Goal: Task Accomplishment & Management: Manage account settings

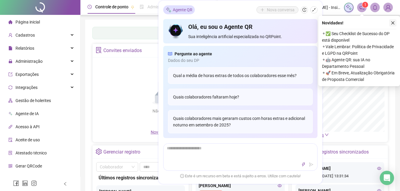
click at [392, 23] on icon "close" at bounding box center [393, 23] width 4 height 4
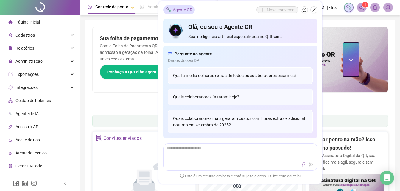
click at [118, 115] on div "Painel de controle Contabilidade" at bounding box center [240, 121] width 296 height 13
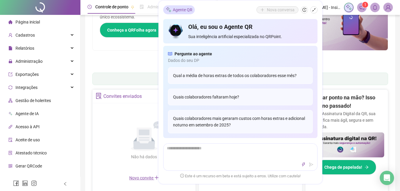
scroll to position [89, 0]
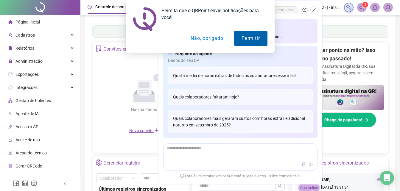
click at [253, 38] on button "Permitir" at bounding box center [250, 38] width 33 height 15
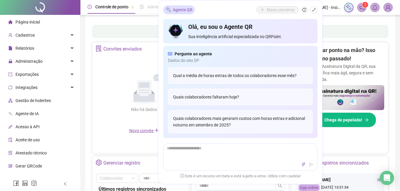
click at [360, 8] on icon "notification" at bounding box center [361, 7] width 5 height 5
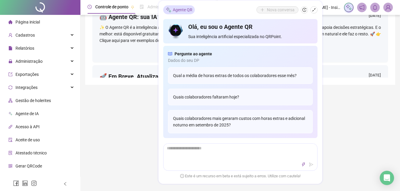
scroll to position [89, 0]
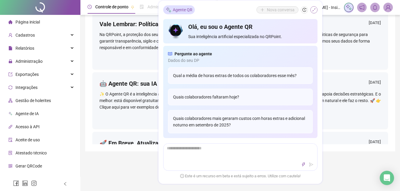
click at [313, 10] on icon "shrink" at bounding box center [314, 10] width 4 height 4
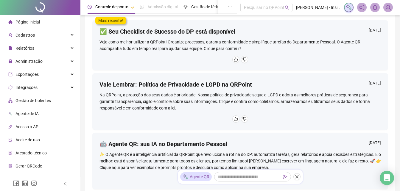
scroll to position [0, 0]
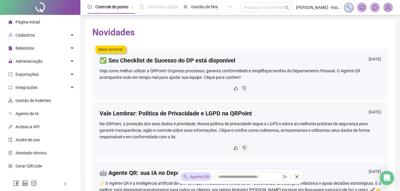
click at [25, 20] on span "Página inicial" at bounding box center [27, 22] width 24 height 5
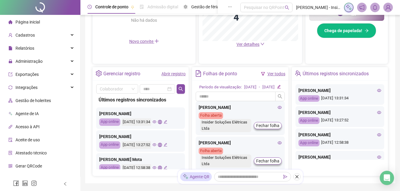
scroll to position [119, 0]
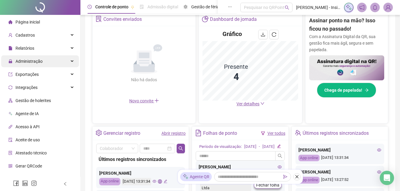
click at [71, 61] on icon at bounding box center [72, 61] width 3 height 0
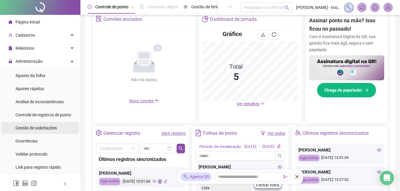
click at [40, 130] on span "Gestão de solicitações" at bounding box center [35, 128] width 41 height 5
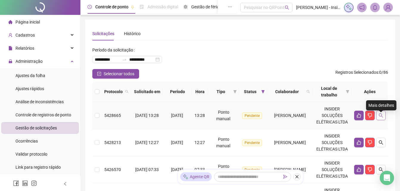
click at [380, 118] on icon "search" at bounding box center [380, 115] width 5 height 5
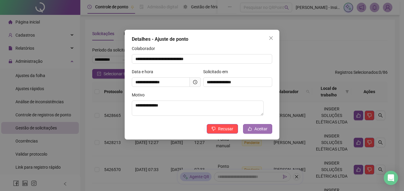
click at [262, 130] on span "Aceitar" at bounding box center [261, 129] width 13 height 7
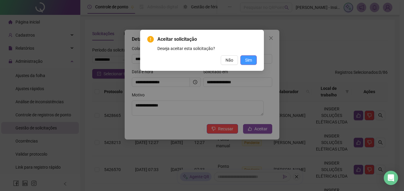
click at [248, 60] on span "Sim" at bounding box center [248, 60] width 7 height 7
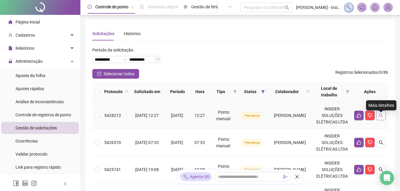
click at [379, 118] on icon "search" at bounding box center [381, 115] width 4 height 4
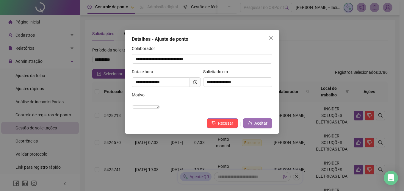
click at [257, 127] on span "Aceitar" at bounding box center [261, 123] width 13 height 7
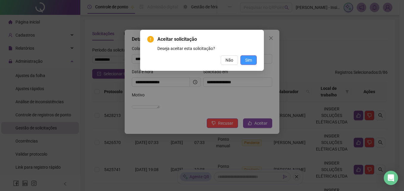
click at [248, 59] on span "Sim" at bounding box center [248, 60] width 7 height 7
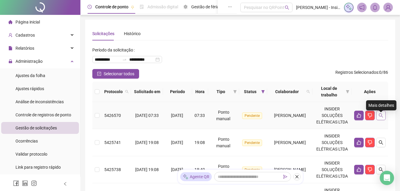
click at [378, 118] on icon "search" at bounding box center [380, 115] width 5 height 5
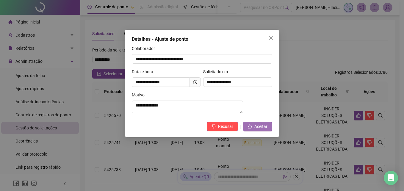
click at [258, 130] on span "Aceitar" at bounding box center [261, 126] width 13 height 7
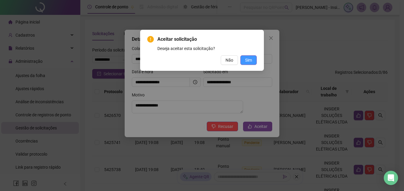
click at [253, 59] on button "Sim" at bounding box center [249, 60] width 16 height 10
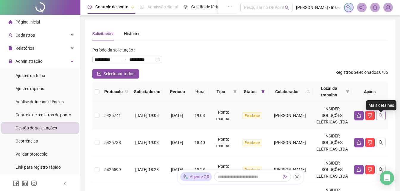
click at [379, 118] on icon "search" at bounding box center [380, 115] width 5 height 5
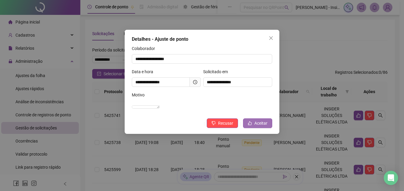
click at [261, 127] on span "Aceitar" at bounding box center [261, 123] width 13 height 7
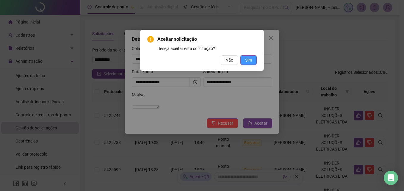
click at [253, 59] on button "Sim" at bounding box center [249, 60] width 16 height 10
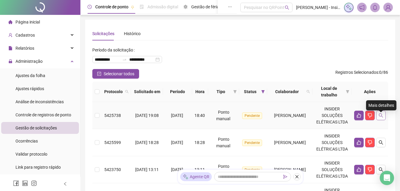
click at [380, 118] on icon "search" at bounding box center [380, 115] width 5 height 5
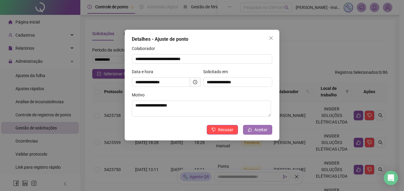
click at [261, 129] on span "Aceitar" at bounding box center [261, 130] width 13 height 7
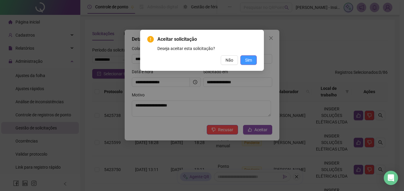
click at [248, 63] on span "Sim" at bounding box center [248, 60] width 7 height 7
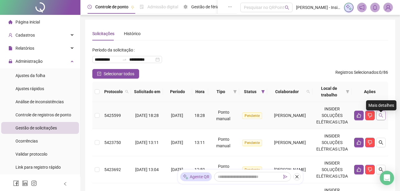
click at [380, 118] on icon "search" at bounding box center [381, 115] width 4 height 4
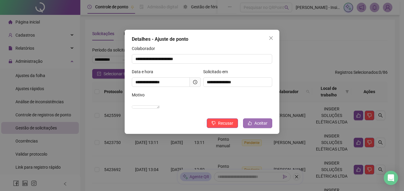
click at [258, 127] on span "Aceitar" at bounding box center [261, 123] width 13 height 7
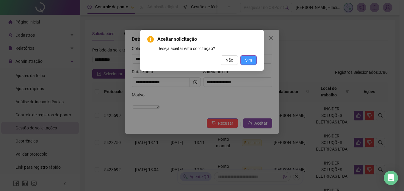
click at [252, 60] on button "Sim" at bounding box center [249, 60] width 16 height 10
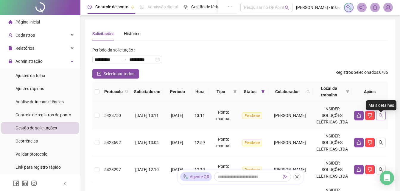
click at [380, 118] on icon "search" at bounding box center [380, 115] width 5 height 5
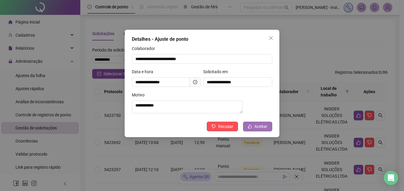
click at [260, 128] on span "Aceitar" at bounding box center [261, 126] width 13 height 7
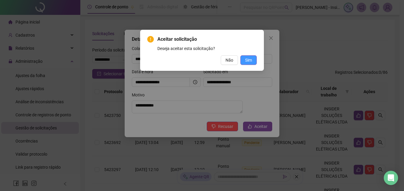
click at [250, 59] on span "Sim" at bounding box center [248, 60] width 7 height 7
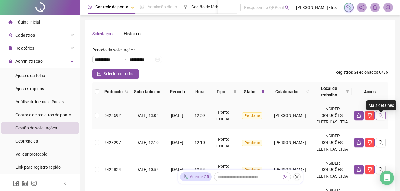
click at [382, 118] on icon "search" at bounding box center [380, 115] width 5 height 5
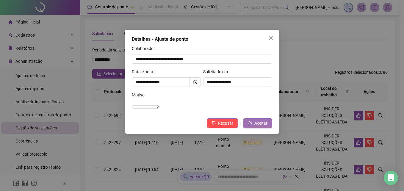
click at [261, 127] on span "Aceitar" at bounding box center [261, 123] width 13 height 7
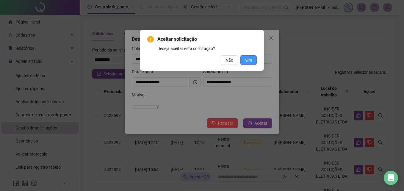
click at [249, 59] on span "Sim" at bounding box center [248, 60] width 7 height 7
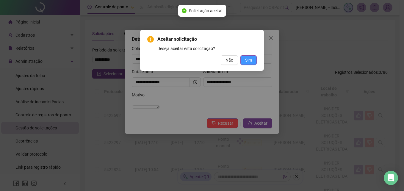
click at [249, 59] on div "Aceitar solicitação Deseja aceitar esta solicitação? Não Sim" at bounding box center [202, 95] width 404 height 191
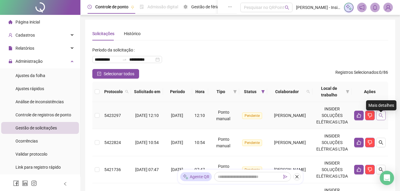
click at [380, 118] on icon "search" at bounding box center [380, 115] width 5 height 5
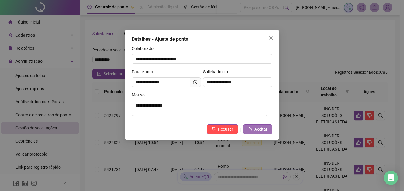
click at [256, 129] on span "Aceitar" at bounding box center [261, 129] width 13 height 7
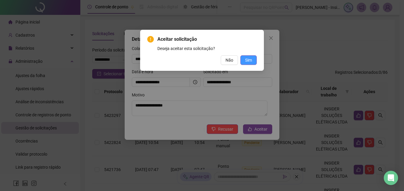
click at [248, 59] on span "Sim" at bounding box center [248, 60] width 7 height 7
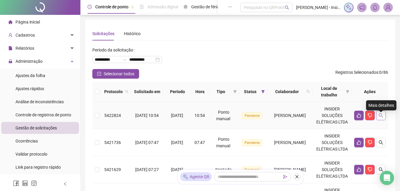
click at [381, 118] on icon "search" at bounding box center [381, 115] width 4 height 4
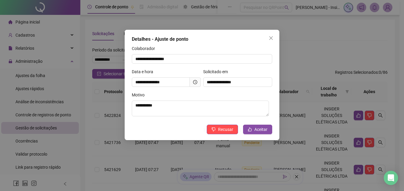
click at [275, 21] on div "**********" at bounding box center [202, 95] width 404 height 191
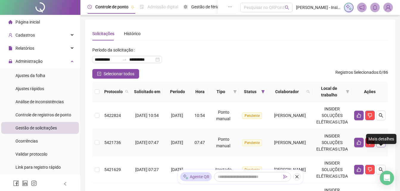
click at [382, 145] on icon "search" at bounding box center [380, 142] width 5 height 5
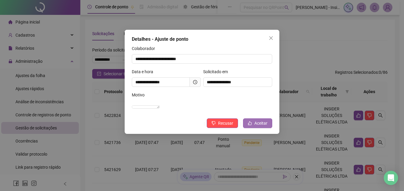
click at [262, 127] on span "Aceitar" at bounding box center [261, 123] width 13 height 7
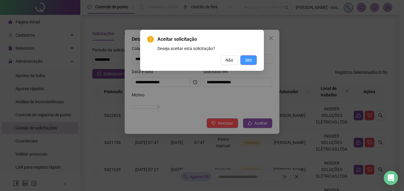
click at [246, 59] on span "Sim" at bounding box center [248, 60] width 7 height 7
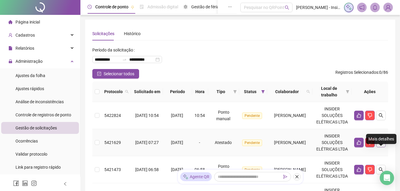
click at [380, 145] on icon "search" at bounding box center [380, 142] width 5 height 5
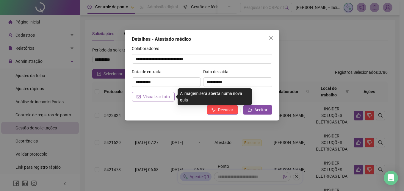
click at [156, 95] on span "Visualizar foto" at bounding box center [156, 96] width 27 height 7
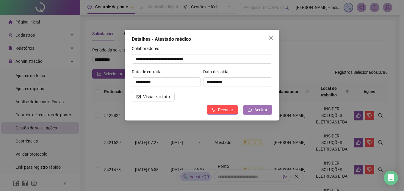
click at [257, 109] on span "Aceitar" at bounding box center [261, 110] width 13 height 7
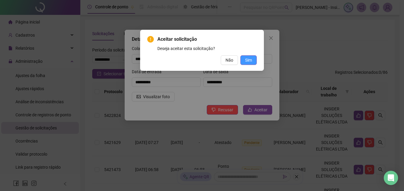
click at [251, 61] on span "Sim" at bounding box center [248, 60] width 7 height 7
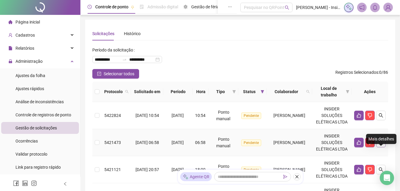
click at [379, 145] on icon "search" at bounding box center [380, 142] width 5 height 5
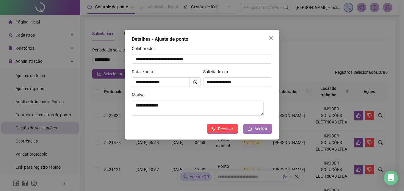
click at [261, 130] on span "Aceitar" at bounding box center [261, 129] width 13 height 7
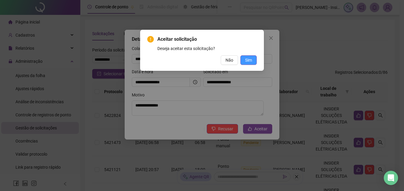
click at [249, 60] on span "Sim" at bounding box center [248, 60] width 7 height 7
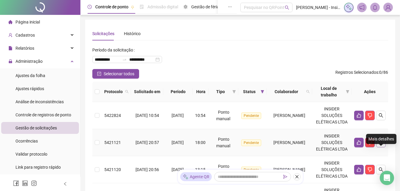
click at [380, 145] on icon "search" at bounding box center [381, 143] width 4 height 4
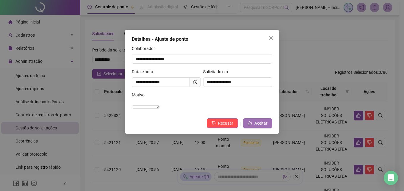
click at [260, 127] on span "Aceitar" at bounding box center [261, 123] width 13 height 7
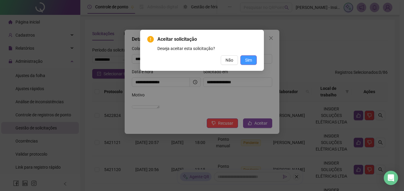
click at [249, 60] on span "Sim" at bounding box center [248, 60] width 7 height 7
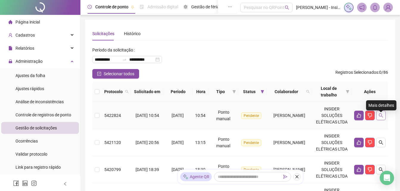
click at [381, 118] on icon "search" at bounding box center [380, 115] width 5 height 5
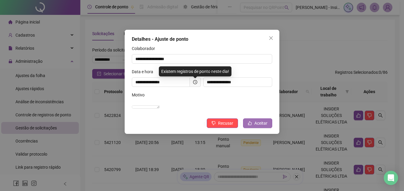
click at [258, 127] on span "Aceitar" at bounding box center [261, 123] width 13 height 7
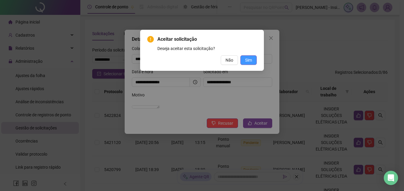
click at [251, 59] on span "Sim" at bounding box center [248, 60] width 7 height 7
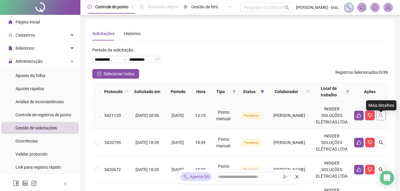
click at [380, 118] on icon "search" at bounding box center [380, 115] width 5 height 5
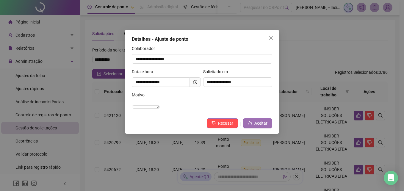
click at [259, 127] on span "Aceitar" at bounding box center [261, 123] width 13 height 7
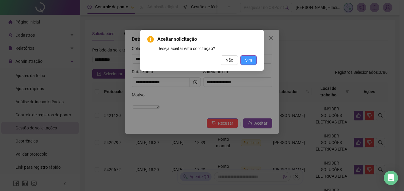
click at [249, 58] on span "Sim" at bounding box center [248, 60] width 7 height 7
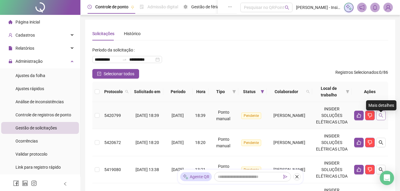
click at [381, 117] on icon "search" at bounding box center [380, 115] width 5 height 5
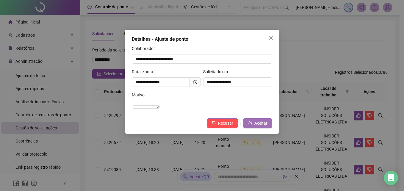
click at [261, 127] on span "Aceitar" at bounding box center [261, 123] width 13 height 7
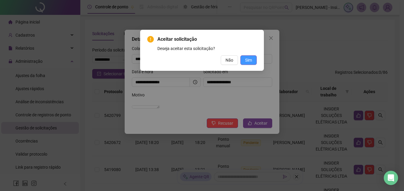
click at [254, 58] on button "Sim" at bounding box center [249, 60] width 16 height 10
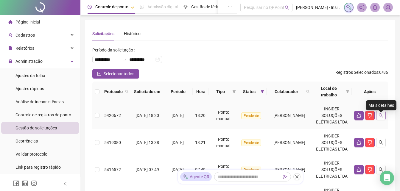
click at [380, 118] on icon "search" at bounding box center [380, 115] width 5 height 5
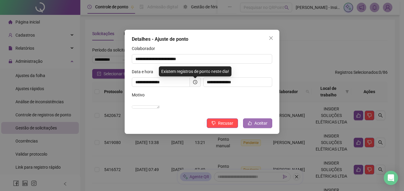
click at [256, 127] on span "Aceitar" at bounding box center [261, 123] width 13 height 7
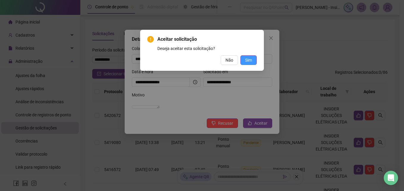
click at [249, 63] on span "Sim" at bounding box center [248, 60] width 7 height 7
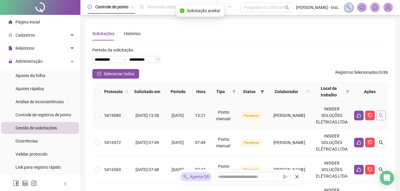
click at [380, 117] on icon "search" at bounding box center [381, 115] width 4 height 4
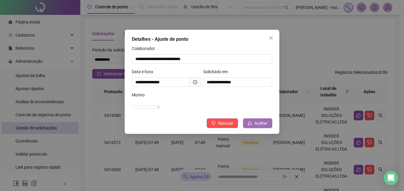
click at [259, 127] on span "Aceitar" at bounding box center [261, 123] width 13 height 7
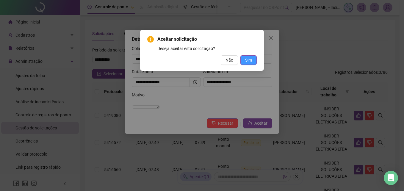
click at [248, 58] on span "Sim" at bounding box center [248, 60] width 7 height 7
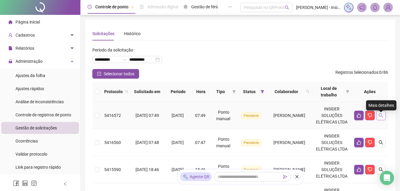
click at [382, 118] on icon "search" at bounding box center [381, 115] width 4 height 4
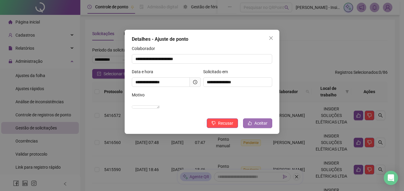
click at [258, 127] on span "Aceitar" at bounding box center [261, 123] width 13 height 7
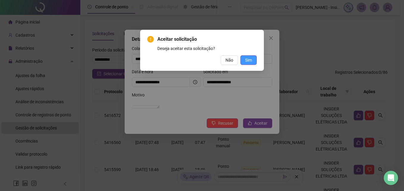
click at [249, 60] on span "Sim" at bounding box center [248, 60] width 7 height 7
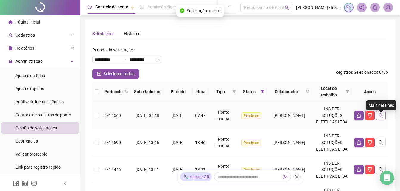
click at [382, 118] on icon "search" at bounding box center [381, 115] width 4 height 4
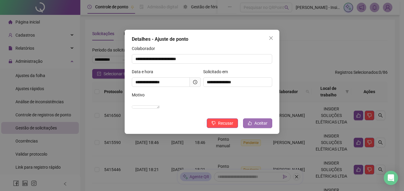
click at [259, 127] on span "Aceitar" at bounding box center [261, 123] width 13 height 7
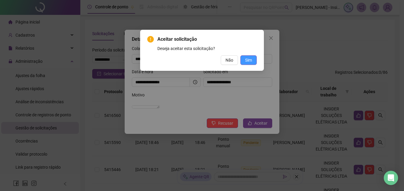
click at [249, 60] on span "Sim" at bounding box center [248, 60] width 7 height 7
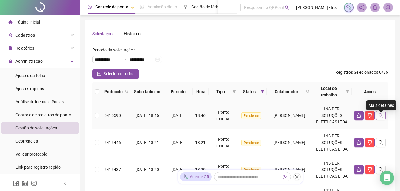
click at [381, 118] on icon "search" at bounding box center [381, 115] width 4 height 4
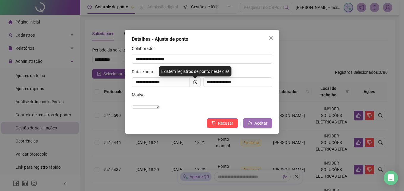
click at [262, 127] on span "Aceitar" at bounding box center [261, 123] width 13 height 7
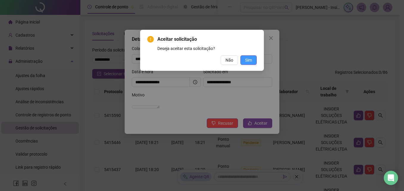
click at [252, 61] on span "Sim" at bounding box center [248, 60] width 7 height 7
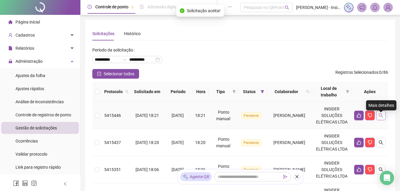
click at [382, 118] on icon "search" at bounding box center [380, 115] width 5 height 5
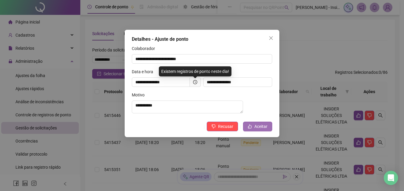
click at [258, 129] on span "Aceitar" at bounding box center [261, 126] width 13 height 7
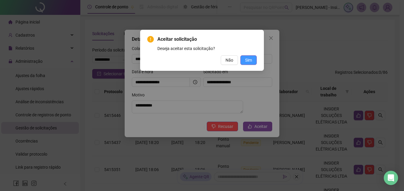
click at [249, 61] on span "Sim" at bounding box center [248, 60] width 7 height 7
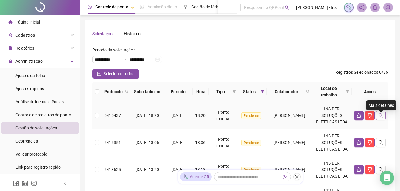
click at [381, 118] on icon "search" at bounding box center [380, 115] width 5 height 5
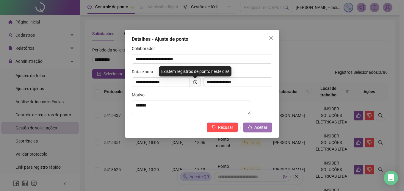
click at [259, 127] on span "Aceitar" at bounding box center [261, 127] width 13 height 7
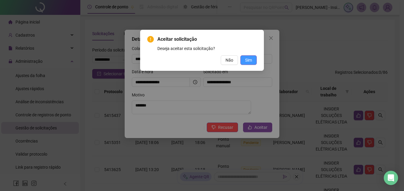
click at [248, 58] on span "Sim" at bounding box center [248, 60] width 7 height 7
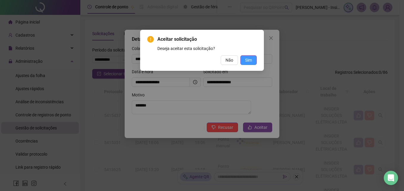
click at [251, 60] on div "Aceitar solicitação Deseja aceitar esta solicitação? Não Sim" at bounding box center [202, 95] width 404 height 191
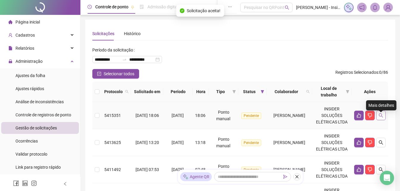
click at [381, 118] on icon "search" at bounding box center [380, 115] width 5 height 5
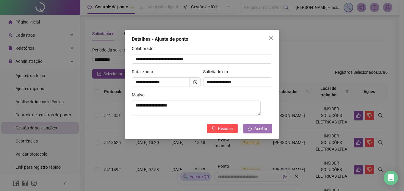
click at [258, 130] on span "Aceitar" at bounding box center [261, 128] width 13 height 7
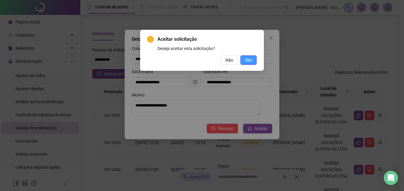
click at [252, 58] on span "Sim" at bounding box center [248, 60] width 7 height 7
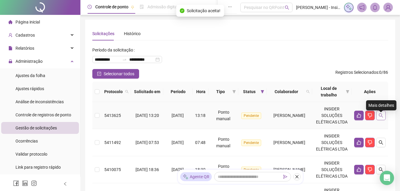
click at [382, 118] on icon "search" at bounding box center [380, 115] width 5 height 5
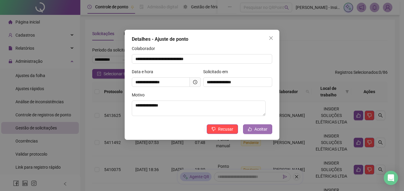
click at [260, 130] on span "Aceitar" at bounding box center [261, 129] width 13 height 7
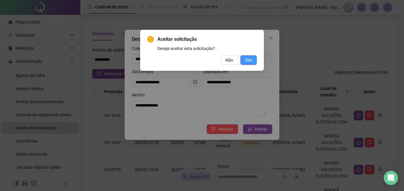
click at [248, 61] on span "Sim" at bounding box center [248, 60] width 7 height 7
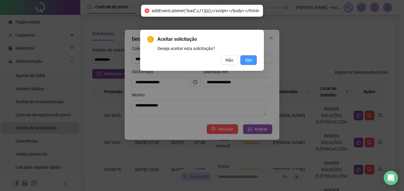
click at [251, 60] on span "Sim" at bounding box center [248, 60] width 7 height 7
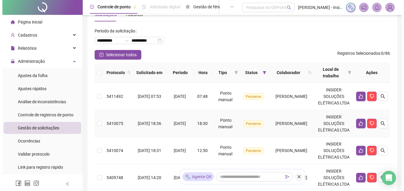
scroll to position [30, 0]
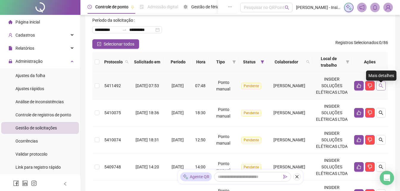
click at [381, 88] on icon "search" at bounding box center [381, 86] width 4 height 4
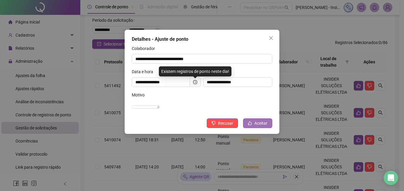
click at [261, 127] on span "Aceitar" at bounding box center [261, 123] width 13 height 7
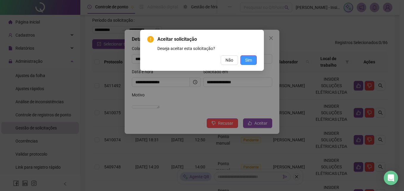
click at [252, 61] on span "Sim" at bounding box center [248, 60] width 7 height 7
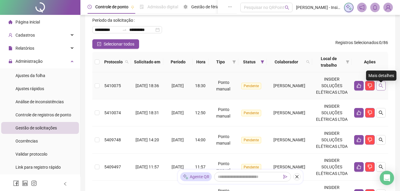
click at [381, 87] on icon "search" at bounding box center [380, 85] width 5 height 5
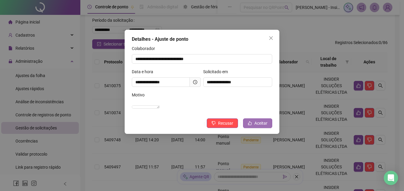
click at [259, 127] on span "Aceitar" at bounding box center [261, 123] width 13 height 7
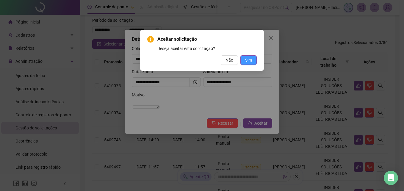
click at [252, 60] on button "Sim" at bounding box center [249, 60] width 16 height 10
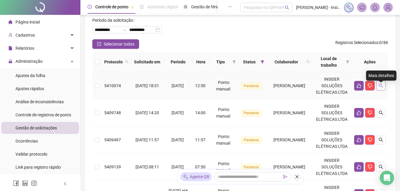
click at [380, 88] on icon "search" at bounding box center [380, 85] width 5 height 5
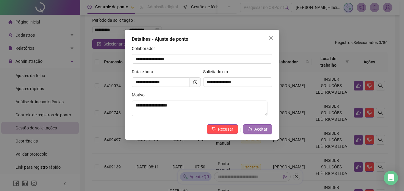
click at [259, 129] on span "Aceitar" at bounding box center [261, 129] width 13 height 7
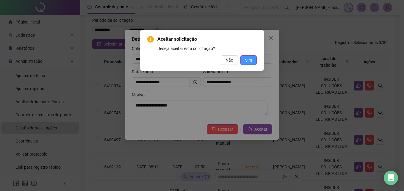
click at [248, 60] on span "Sim" at bounding box center [248, 60] width 7 height 7
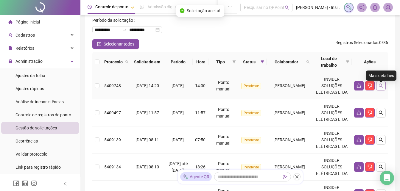
click at [382, 88] on icon "search" at bounding box center [380, 85] width 5 height 5
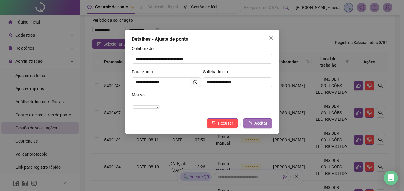
click at [259, 127] on span "Aceitar" at bounding box center [261, 123] width 13 height 7
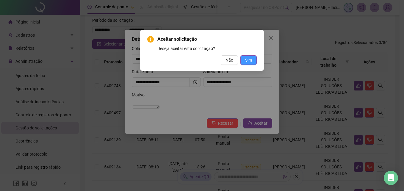
click at [253, 60] on button "Sim" at bounding box center [249, 60] width 16 height 10
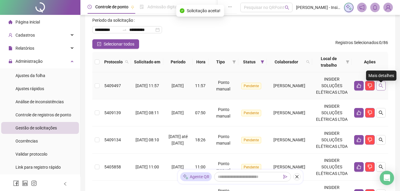
click at [380, 88] on icon "search" at bounding box center [380, 85] width 5 height 5
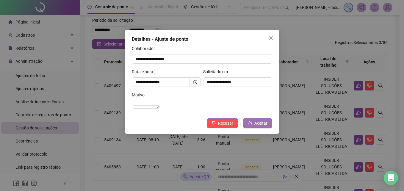
click at [255, 128] on button "Aceitar" at bounding box center [257, 123] width 29 height 10
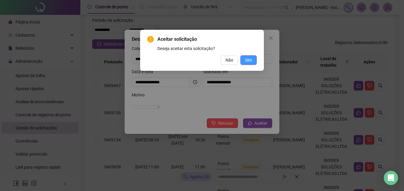
click at [252, 60] on button "Sim" at bounding box center [249, 60] width 16 height 10
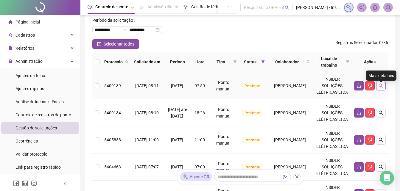
click at [382, 88] on icon "search" at bounding box center [380, 85] width 5 height 5
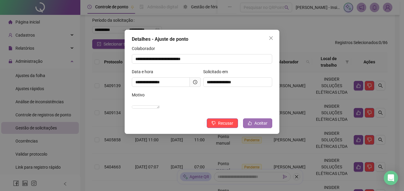
click at [259, 127] on span "Aceitar" at bounding box center [261, 123] width 13 height 7
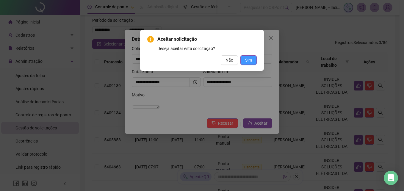
click at [251, 59] on span "Sim" at bounding box center [248, 60] width 7 height 7
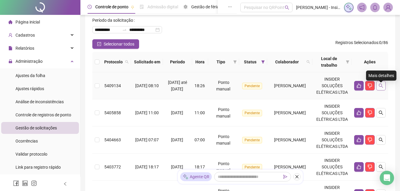
click at [381, 88] on icon "search" at bounding box center [380, 85] width 5 height 5
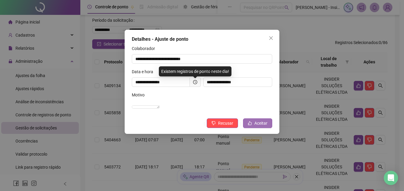
click at [259, 127] on span "Aceitar" at bounding box center [261, 123] width 13 height 7
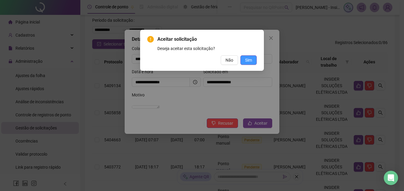
click at [252, 60] on span "Sim" at bounding box center [248, 60] width 7 height 7
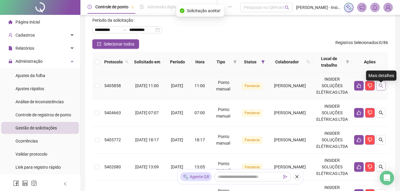
click at [381, 88] on icon "search" at bounding box center [381, 86] width 4 height 4
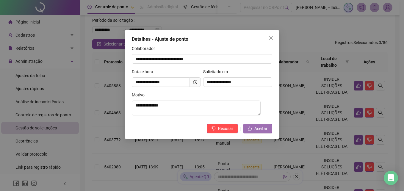
click at [260, 130] on span "Aceitar" at bounding box center [261, 128] width 13 height 7
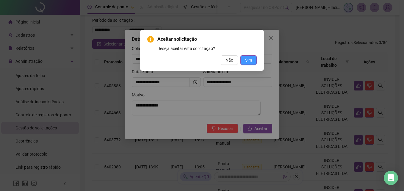
click at [248, 61] on span "Sim" at bounding box center [248, 60] width 7 height 7
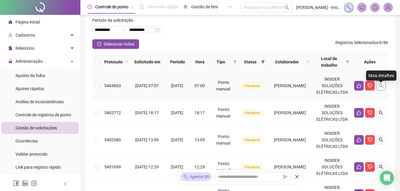
click at [383, 88] on icon "search" at bounding box center [380, 85] width 5 height 5
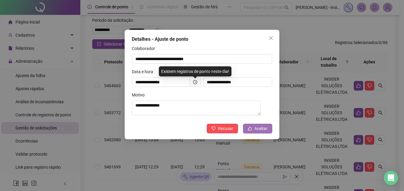
click at [262, 128] on span "Aceitar" at bounding box center [261, 128] width 13 height 7
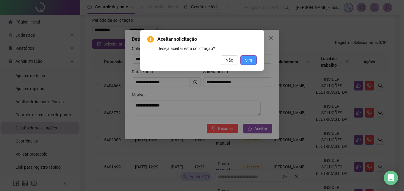
click at [246, 59] on span "Sim" at bounding box center [248, 60] width 7 height 7
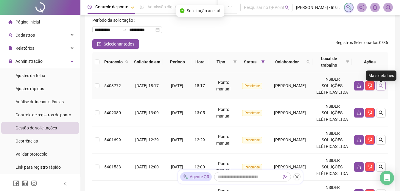
click at [383, 89] on button "button" at bounding box center [381, 86] width 10 height 10
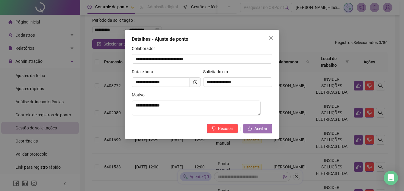
click at [256, 130] on span "Aceitar" at bounding box center [261, 128] width 13 height 7
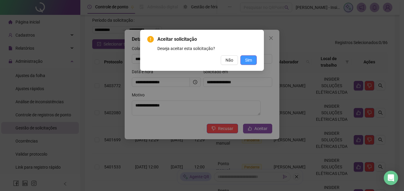
click at [252, 59] on span "Sim" at bounding box center [248, 60] width 7 height 7
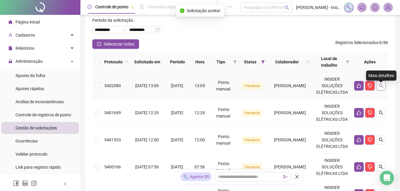
click at [381, 87] on icon "search" at bounding box center [381, 86] width 4 height 4
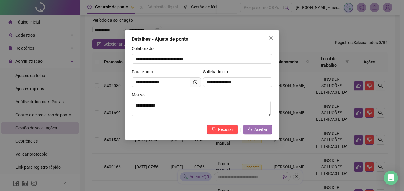
click at [258, 130] on span "Aceitar" at bounding box center [261, 129] width 13 height 7
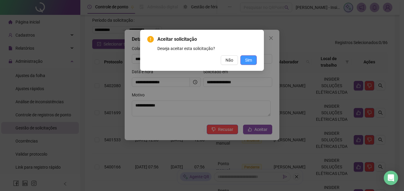
click at [249, 61] on span "Sim" at bounding box center [248, 60] width 7 height 7
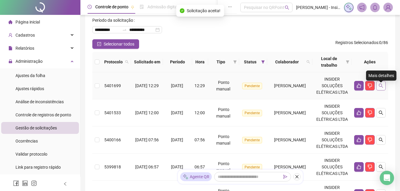
click at [380, 88] on icon "search" at bounding box center [380, 85] width 5 height 5
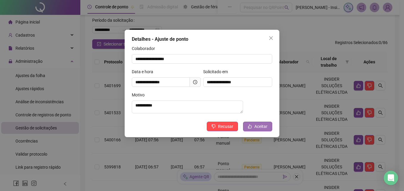
click at [261, 129] on span "Aceitar" at bounding box center [261, 126] width 13 height 7
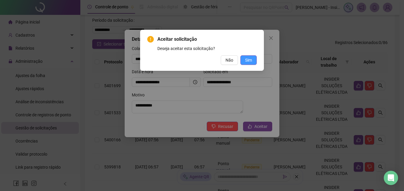
click at [249, 60] on span "Sim" at bounding box center [248, 60] width 7 height 7
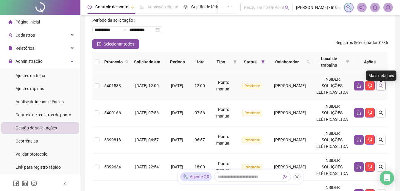
click at [381, 88] on icon "search" at bounding box center [380, 85] width 5 height 5
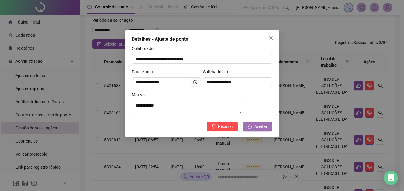
click at [260, 128] on span "Aceitar" at bounding box center [261, 126] width 13 height 7
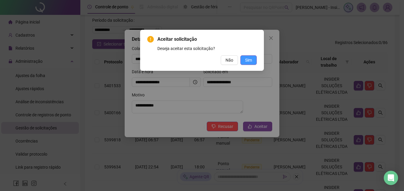
click at [250, 59] on span "Sim" at bounding box center [248, 60] width 7 height 7
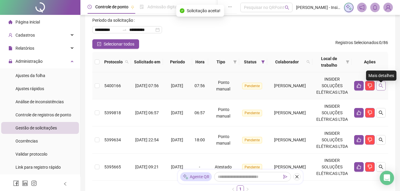
click at [381, 88] on icon "search" at bounding box center [380, 85] width 5 height 5
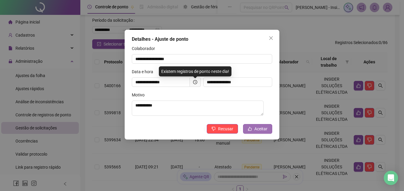
click at [261, 130] on span "Aceitar" at bounding box center [261, 129] width 13 height 7
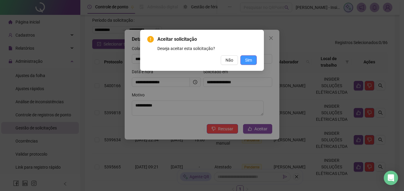
click at [249, 60] on span "Sim" at bounding box center [248, 60] width 7 height 7
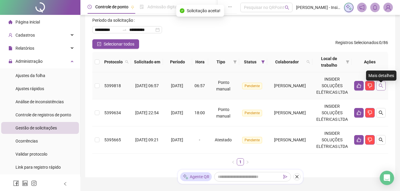
click at [382, 88] on icon "search" at bounding box center [380, 85] width 5 height 5
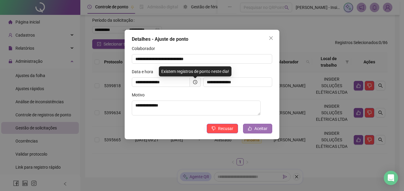
click at [256, 131] on span "Aceitar" at bounding box center [261, 128] width 13 height 7
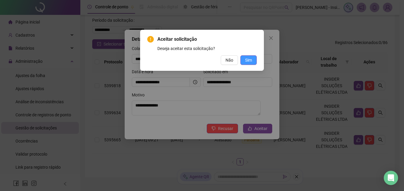
click at [249, 60] on span "Sim" at bounding box center [248, 60] width 7 height 7
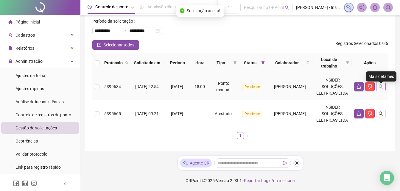
click at [380, 88] on icon "search" at bounding box center [380, 86] width 5 height 5
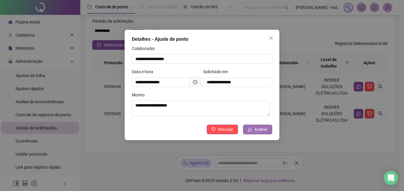
click at [261, 130] on span "Aceitar" at bounding box center [261, 129] width 13 height 7
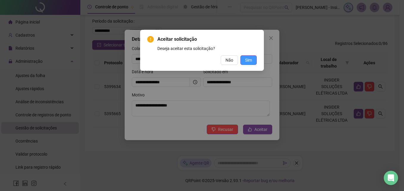
click at [247, 61] on span "Sim" at bounding box center [248, 60] width 7 height 7
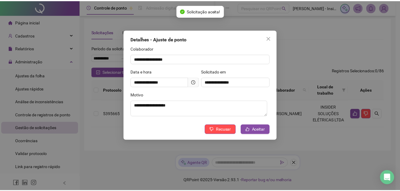
scroll to position [8, 0]
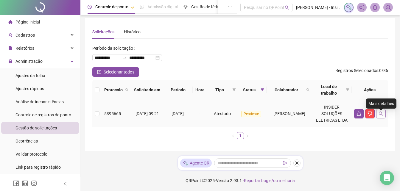
click at [381, 111] on icon "search" at bounding box center [380, 113] width 5 height 5
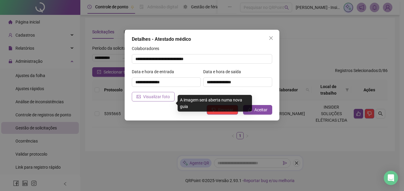
click at [150, 99] on span "Visualizar foto" at bounding box center [156, 96] width 27 height 7
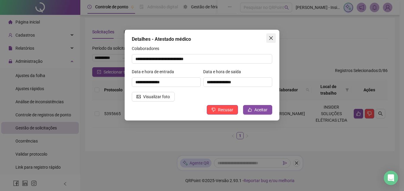
click at [272, 38] on icon "close" at bounding box center [271, 38] width 4 height 4
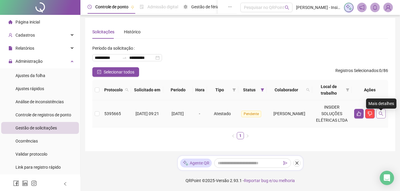
click at [381, 111] on icon "search" at bounding box center [380, 113] width 5 height 5
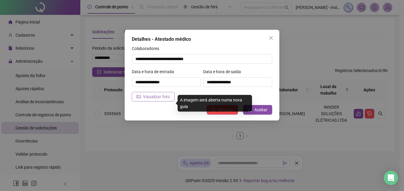
click at [149, 96] on span "Visualizar foto" at bounding box center [156, 96] width 27 height 7
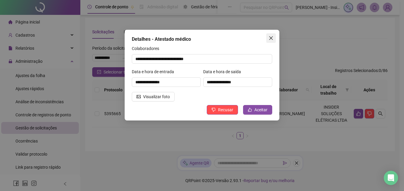
click at [270, 35] on button "Close" at bounding box center [271, 38] width 10 height 10
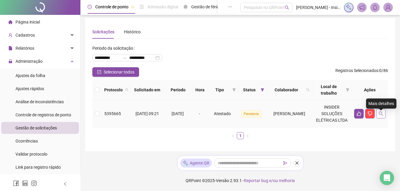
click at [381, 112] on icon "search" at bounding box center [381, 114] width 4 height 4
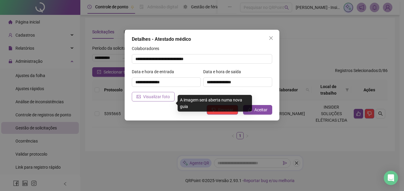
click at [152, 96] on span "Visualizar foto" at bounding box center [156, 96] width 27 height 7
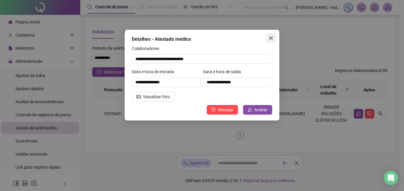
click at [272, 38] on icon "close" at bounding box center [271, 38] width 4 height 4
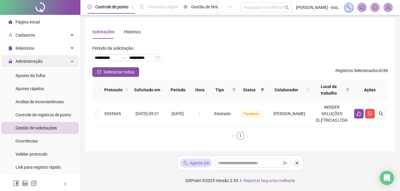
click at [71, 61] on icon at bounding box center [72, 61] width 3 height 0
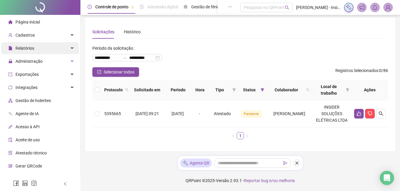
click at [71, 48] on icon at bounding box center [72, 48] width 3 height 0
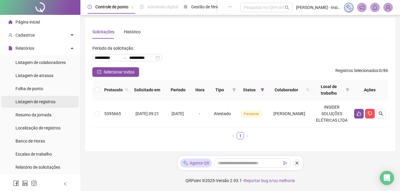
click at [37, 102] on span "Listagem de registros" at bounding box center [35, 101] width 40 height 5
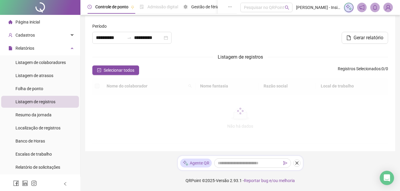
type input "**********"
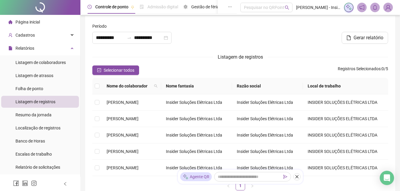
scroll to position [8, 0]
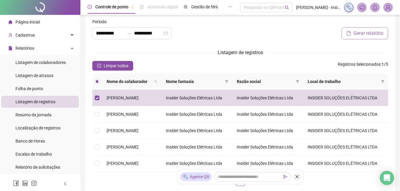
click at [362, 33] on span "Gerar relatório" at bounding box center [368, 33] width 30 height 7
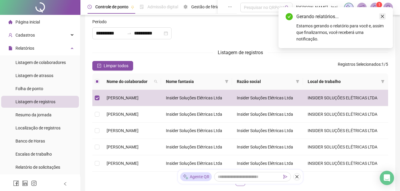
click at [381, 16] on icon "close" at bounding box center [382, 16] width 4 height 4
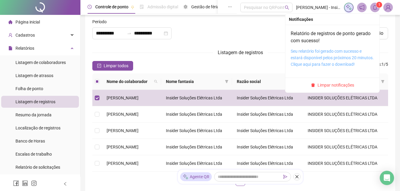
click at [308, 58] on link "Seu relatório foi gerado com sucesso e estará disponível pelos próximos 20 minu…" at bounding box center [332, 58] width 83 height 18
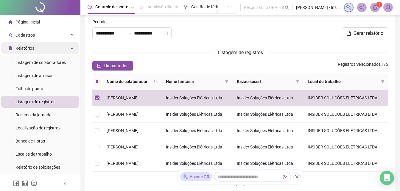
click at [71, 48] on icon at bounding box center [72, 48] width 3 height 0
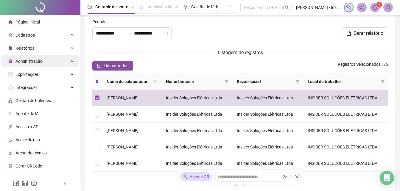
click at [71, 61] on icon at bounding box center [72, 61] width 3 height 0
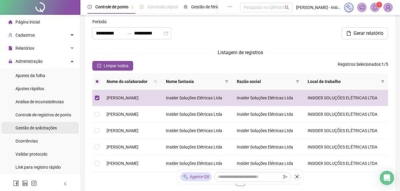
click at [48, 130] on span "Gestão de solicitações" at bounding box center [35, 128] width 41 height 5
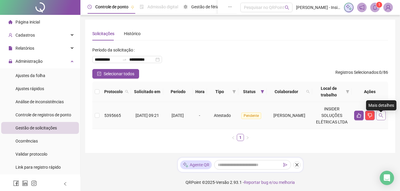
click at [381, 118] on icon "search" at bounding box center [381, 115] width 4 height 4
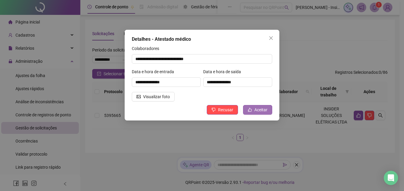
click at [256, 110] on span "Aceitar" at bounding box center [261, 110] width 13 height 7
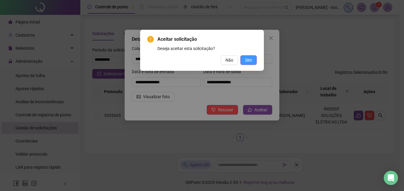
click at [249, 60] on span "Sim" at bounding box center [248, 60] width 7 height 7
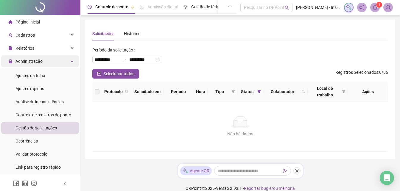
click at [66, 62] on div "Administração" at bounding box center [40, 61] width 78 height 12
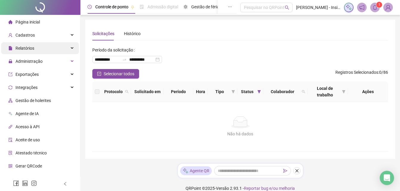
click at [68, 46] on div "Relatórios" at bounding box center [40, 48] width 78 height 12
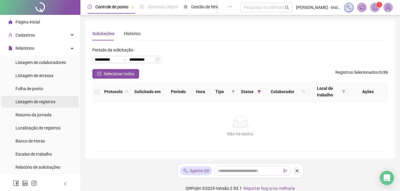
click at [43, 103] on span "Listagem de registros" at bounding box center [35, 101] width 40 height 5
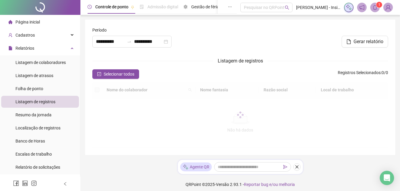
type input "**********"
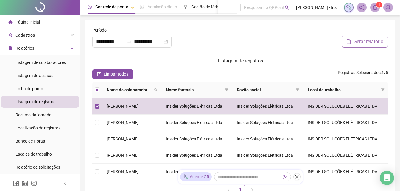
click at [363, 40] on span "Gerar relatório" at bounding box center [368, 41] width 30 height 7
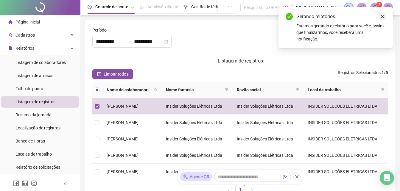
click at [382, 16] on icon "close" at bounding box center [382, 16] width 4 height 4
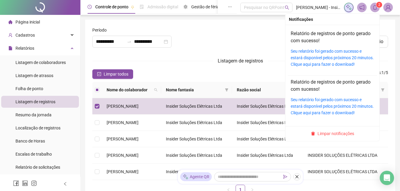
click at [375, 9] on icon "bell" at bounding box center [374, 7] width 5 height 5
click at [312, 42] on link "Relatório de registros de ponto gerado com sucesso!" at bounding box center [331, 37] width 80 height 13
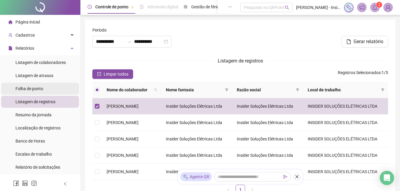
click at [29, 87] on span "Folha de ponto" at bounding box center [29, 88] width 28 height 5
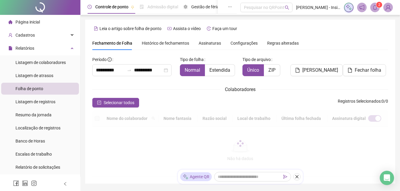
scroll to position [26, 0]
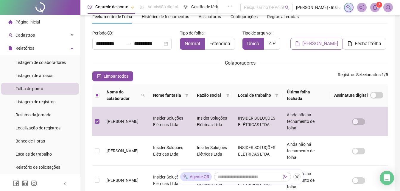
click at [314, 46] on span "Gerar espelho" at bounding box center [320, 43] width 36 height 7
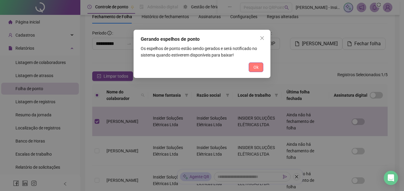
click at [257, 68] on span "Ok" at bounding box center [256, 67] width 5 height 7
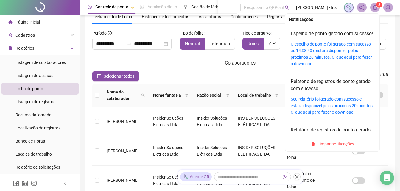
click at [372, 9] on span at bounding box center [375, 8] width 10 height 10
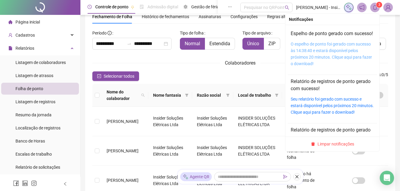
click at [317, 58] on link "O espelho de ponto foi gerado com sucesso às 14:38:40 e estará disponível pelos…" at bounding box center [331, 54] width 81 height 24
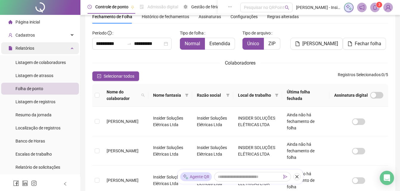
click at [66, 49] on div "Relatórios" at bounding box center [40, 48] width 78 height 12
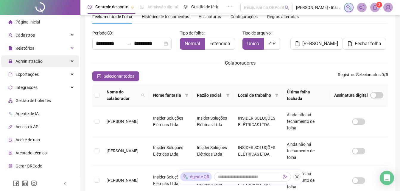
click at [71, 61] on icon at bounding box center [72, 61] width 3 height 0
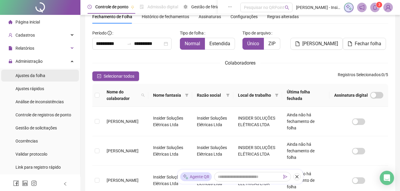
click at [35, 77] on span "Ajustes da folha" at bounding box center [30, 75] width 30 height 5
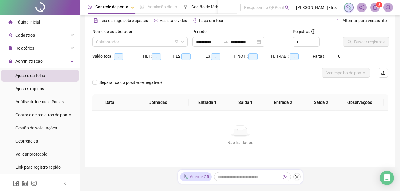
type input "**********"
click at [123, 41] on input "search" at bounding box center [137, 42] width 83 height 9
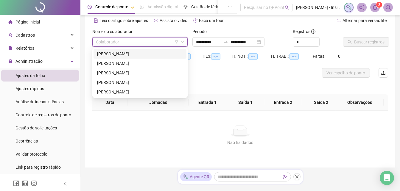
click at [105, 55] on div "CARLOS DANIEL PEREIRA DE ANDRADE" at bounding box center [140, 54] width 86 height 7
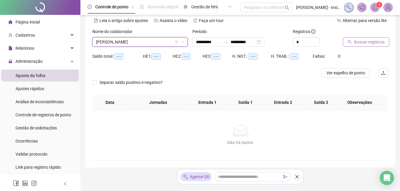
click at [360, 41] on span "Buscar registros" at bounding box center [369, 42] width 30 height 7
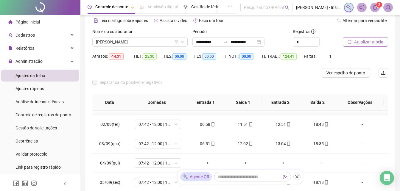
scroll to position [30, 0]
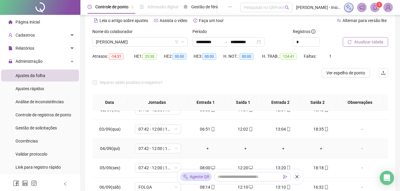
click at [205, 149] on div "+" at bounding box center [207, 148] width 28 height 7
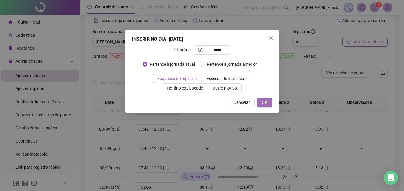
type input "*****"
click at [268, 101] on button "OK" at bounding box center [264, 103] width 15 height 10
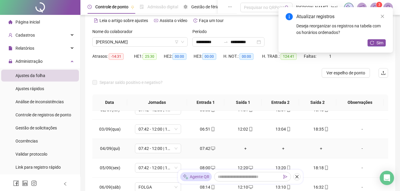
click at [243, 149] on div "+" at bounding box center [245, 148] width 28 height 7
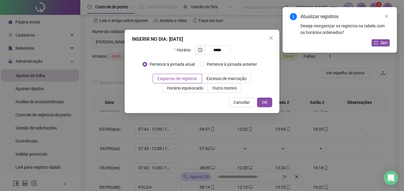
type input "*****"
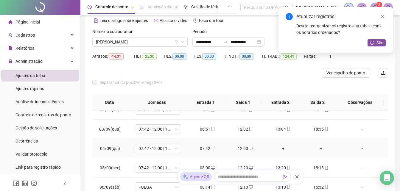
click at [279, 148] on div "+" at bounding box center [283, 148] width 28 height 7
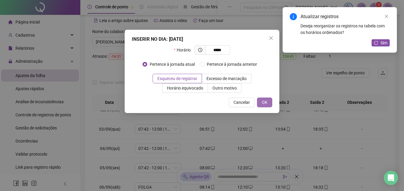
type input "*****"
click at [269, 102] on button "OK" at bounding box center [264, 103] width 15 height 10
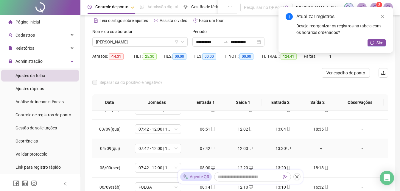
click at [318, 148] on div "+" at bounding box center [321, 148] width 28 height 7
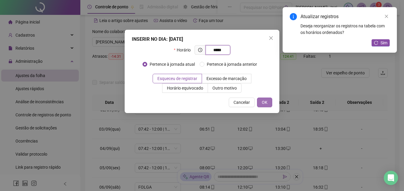
type input "*****"
click at [266, 103] on span "OK" at bounding box center [265, 102] width 6 height 7
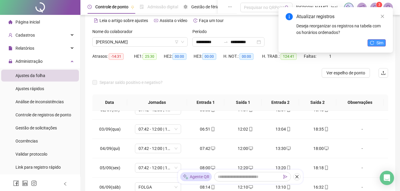
click at [378, 43] on span "Sim" at bounding box center [379, 43] width 7 height 7
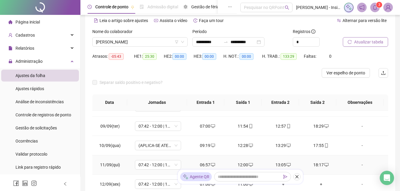
scroll to position [179, 0]
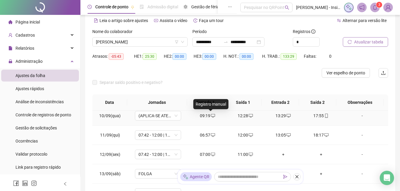
click at [211, 115] on icon "desktop" at bounding box center [213, 116] width 4 height 4
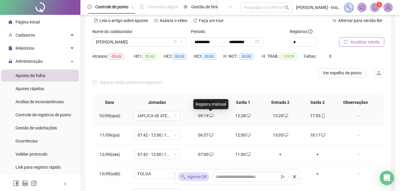
type input "**********"
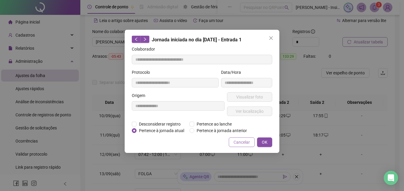
click at [242, 141] on span "Cancelar" at bounding box center [242, 142] width 16 height 7
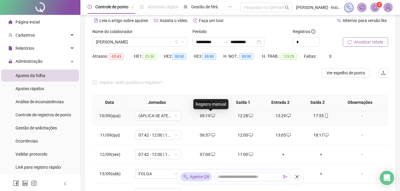
click at [212, 116] on icon "desktop" at bounding box center [213, 116] width 4 height 4
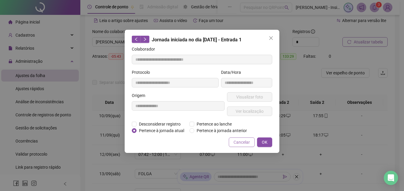
click at [241, 143] on span "Cancelar" at bounding box center [242, 142] width 16 height 7
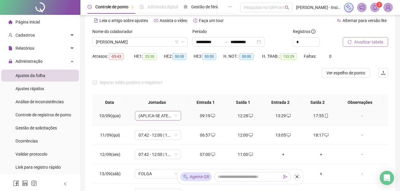
click at [164, 116] on span "(APLICA-SE ATESTADO)" at bounding box center [157, 115] width 39 height 9
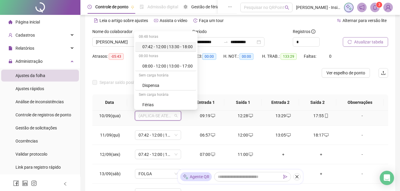
click at [165, 47] on div "07:42 - 12:00 | 13:30 - 18:00" at bounding box center [167, 46] width 50 height 7
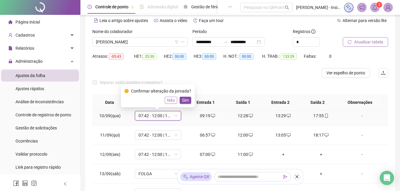
click at [168, 100] on span "Não" at bounding box center [171, 100] width 8 height 7
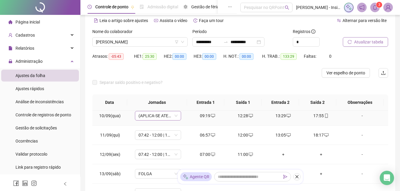
click at [165, 116] on span "(APLICA-SE ATESTADO)" at bounding box center [157, 115] width 39 height 9
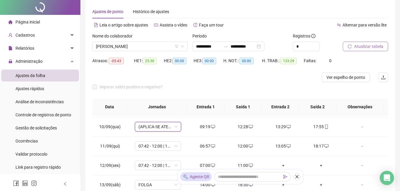
scroll to position [0, 0]
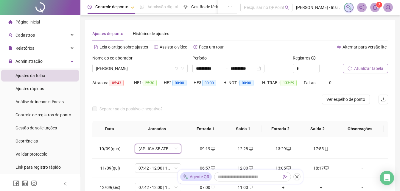
click at [362, 68] on span "Atualizar tabela" at bounding box center [368, 68] width 29 height 7
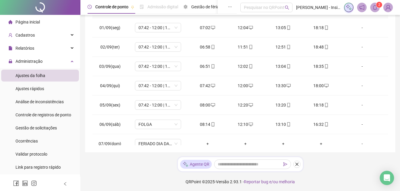
scroll to position [26, 0]
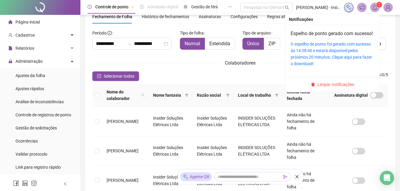
click at [376, 7] on icon "bell" at bounding box center [374, 7] width 5 height 5
click at [325, 88] on span "Limpar notificações" at bounding box center [335, 84] width 37 height 7
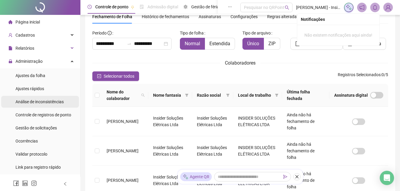
click at [56, 103] on span "Análise de inconsistências" at bounding box center [39, 101] width 48 height 5
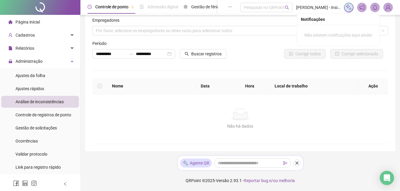
scroll to position [10, 0]
click at [204, 56] on span "Buscar registros" at bounding box center [206, 54] width 30 height 7
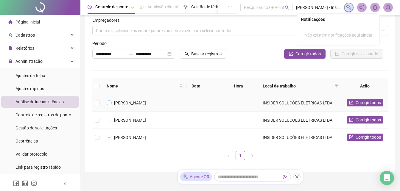
click at [109, 102] on button "Expandir linha" at bounding box center [109, 103] width 5 height 5
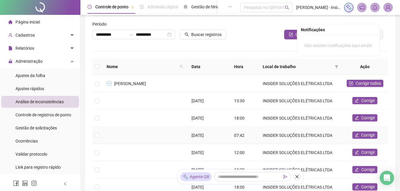
scroll to position [40, 0]
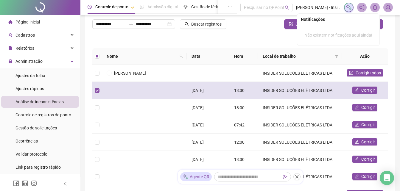
click at [273, 96] on td "INSIDER SOLUÇÕES ELÉTRICAS LTDA" at bounding box center [300, 90] width 84 height 17
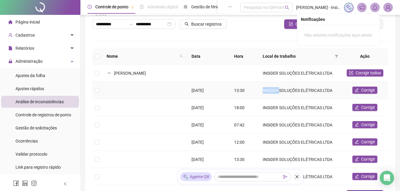
click at [273, 96] on td "INSIDER SOLUÇÕES ELÉTRICAS LTDA" at bounding box center [300, 90] width 84 height 17
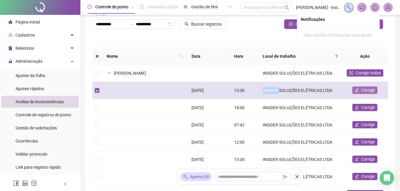
click at [367, 93] on span "Corrigir" at bounding box center [368, 90] width 14 height 7
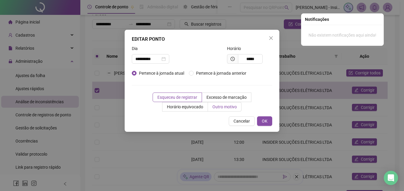
click at [225, 107] on span "Outro motivo" at bounding box center [225, 107] width 24 height 5
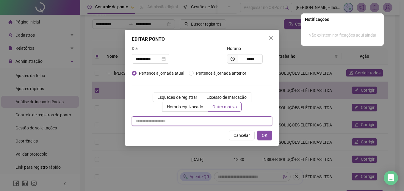
click at [150, 122] on input "text" at bounding box center [202, 121] width 141 height 10
drag, startPoint x: 47, startPoint y: 122, endPoint x: 0, endPoint y: 128, distance: 47.6
click at [0, 127] on html "**********" at bounding box center [202, 55] width 404 height 191
type input "**********"
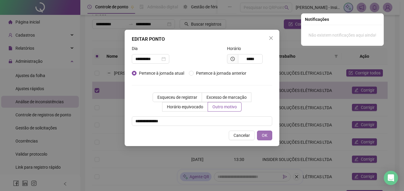
click at [264, 136] on span "OK" at bounding box center [265, 135] width 6 height 7
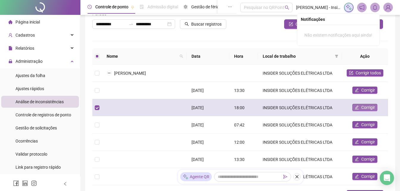
click at [366, 111] on span "Corrigir" at bounding box center [368, 107] width 14 height 7
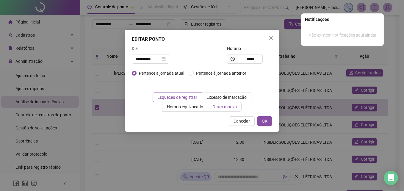
click at [223, 107] on span "Outro motivo" at bounding box center [225, 107] width 24 height 5
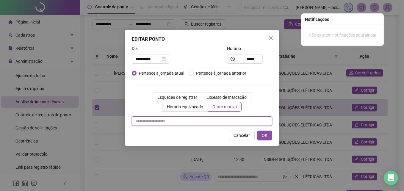
click at [166, 123] on input "text" at bounding box center [202, 121] width 141 height 10
paste input "**********"
click at [207, 121] on input "**********" at bounding box center [202, 121] width 141 height 10
type input "**********"
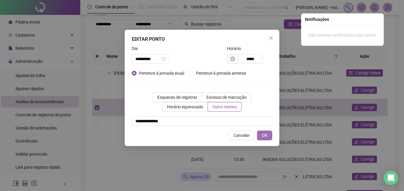
click at [266, 136] on span "OK" at bounding box center [265, 135] width 6 height 7
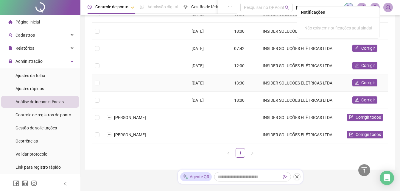
scroll to position [0, 0]
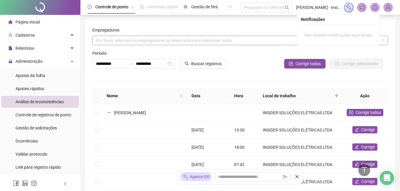
click at [210, 37] on div "Por favor, selecione os empregadores ou deixe vazio para selecionar todos" at bounding box center [240, 41] width 296 height 10
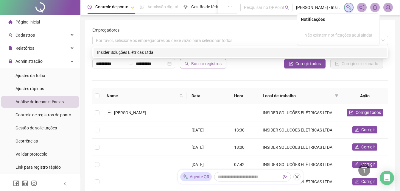
click at [198, 65] on span "Buscar registros" at bounding box center [206, 63] width 30 height 7
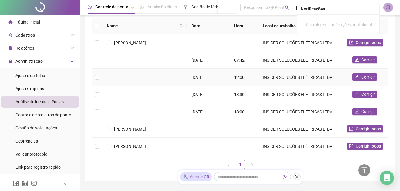
scroll to position [60, 0]
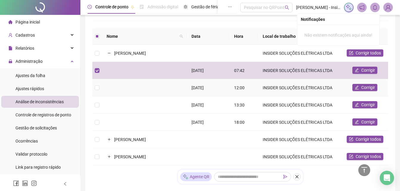
click at [96, 88] on td at bounding box center [97, 87] width 10 height 17
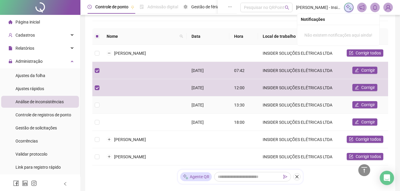
click at [97, 106] on td at bounding box center [97, 104] width 10 height 17
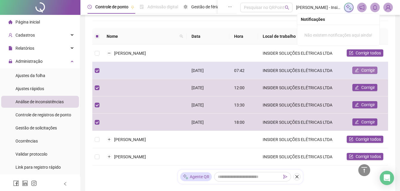
click at [366, 74] on span "Corrigir" at bounding box center [368, 70] width 14 height 7
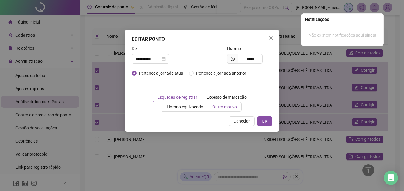
click at [224, 108] on span "Outro motivo" at bounding box center [225, 107] width 24 height 5
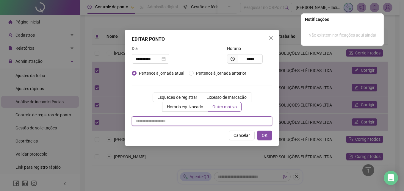
click at [149, 124] on input "text" at bounding box center [202, 121] width 141 height 10
drag, startPoint x: 179, startPoint y: 121, endPoint x: -1, endPoint y: 113, distance: 180.3
click at [0, 113] on html "**********" at bounding box center [202, 35] width 404 height 191
type input "**********"
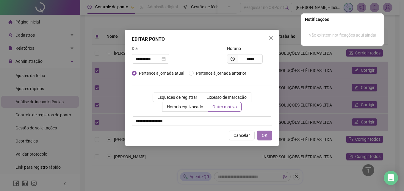
click at [264, 135] on span "OK" at bounding box center [265, 135] width 6 height 7
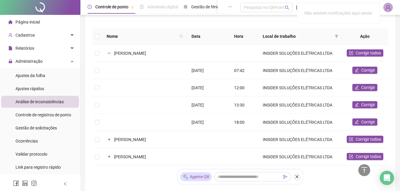
scroll to position [0, 0]
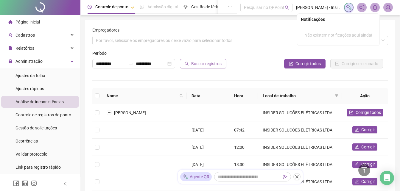
click at [201, 62] on span "Buscar registros" at bounding box center [206, 63] width 30 height 7
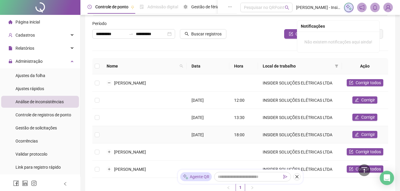
scroll to position [60, 0]
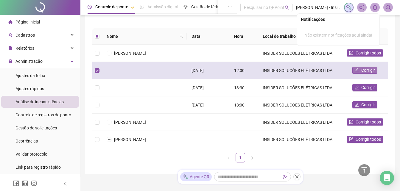
click at [367, 74] on span "Corrigir" at bounding box center [368, 70] width 14 height 7
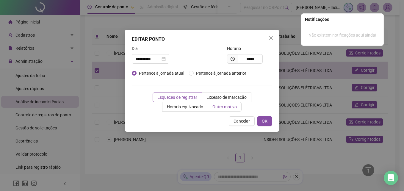
click at [222, 109] on span "Outro motivo" at bounding box center [225, 107] width 24 height 5
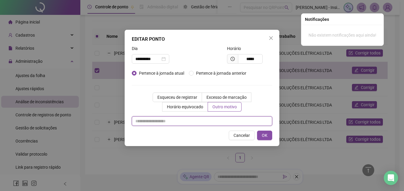
click at [147, 123] on input "text" at bounding box center [202, 121] width 141 height 10
paste input "**********"
type input "**********"
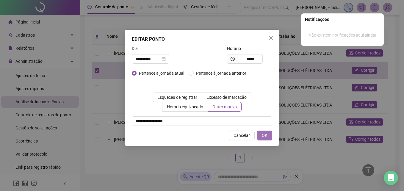
click at [266, 135] on span "OK" at bounding box center [265, 135] width 6 height 7
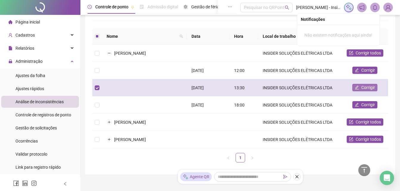
click at [362, 91] on span "Corrigir" at bounding box center [368, 87] width 14 height 7
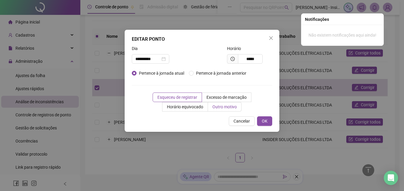
click at [222, 106] on span "Outro motivo" at bounding box center [225, 107] width 24 height 5
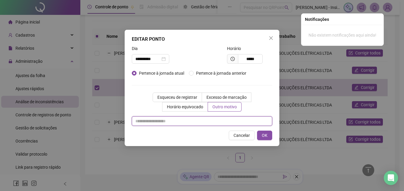
click at [151, 123] on input "text" at bounding box center [202, 121] width 141 height 10
paste input "**********"
type input "**********"
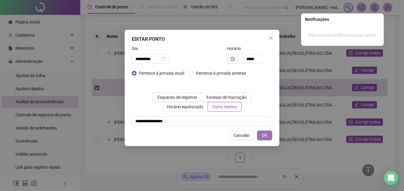
click at [266, 136] on span "OK" at bounding box center [265, 135] width 6 height 7
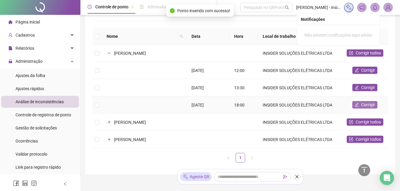
click at [362, 108] on span "Corrigir" at bounding box center [368, 105] width 14 height 7
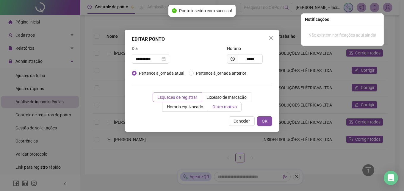
click at [224, 107] on span "Outro motivo" at bounding box center [225, 107] width 24 height 5
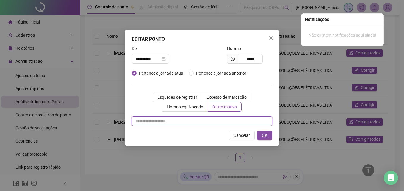
click at [157, 121] on input "text" at bounding box center [202, 121] width 141 height 10
paste input "**********"
type input "**********"
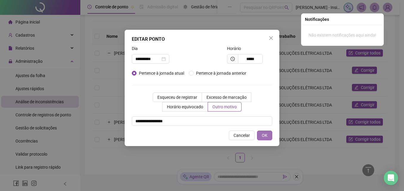
click at [264, 136] on span "OK" at bounding box center [265, 135] width 6 height 7
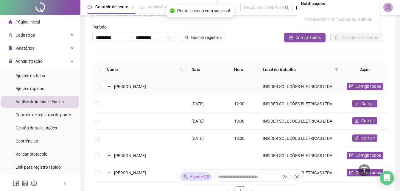
scroll to position [0, 0]
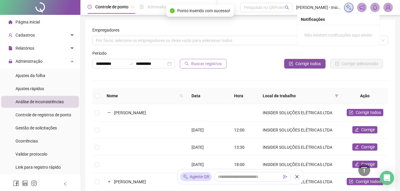
click at [195, 63] on span "Buscar registros" at bounding box center [206, 63] width 30 height 7
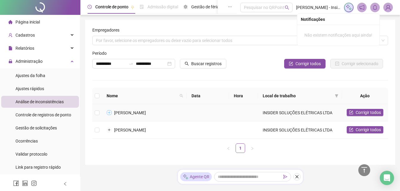
click at [108, 112] on button "Expandir linha" at bounding box center [109, 112] width 5 height 5
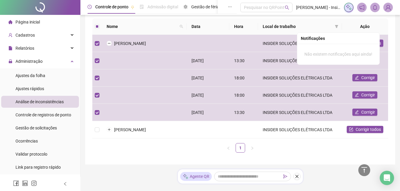
scroll to position [59, 0]
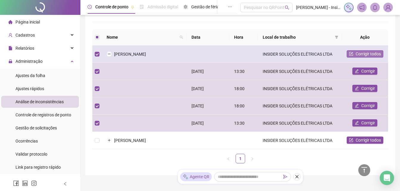
click at [363, 55] on span "Corrigir todos" at bounding box center [367, 54] width 25 height 7
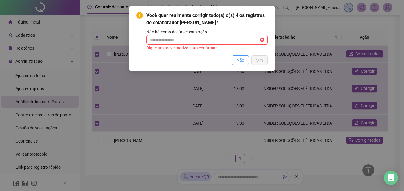
click at [238, 60] on span "Não" at bounding box center [241, 60] width 8 height 7
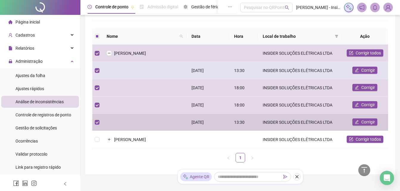
scroll to position [88, 0]
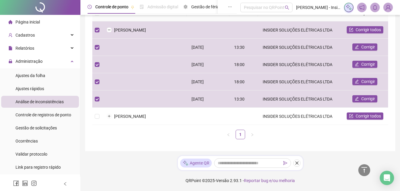
click at [96, 128] on div "Nome Data Hora Local de trabalho Ação ELOY JUNIOR PEREIRA DOS SANTOS INSIDER SO…" at bounding box center [240, 72] width 296 height 134
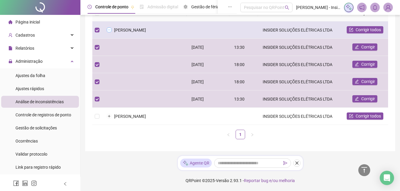
click at [111, 28] on button "Colapsar linha" at bounding box center [109, 30] width 5 height 5
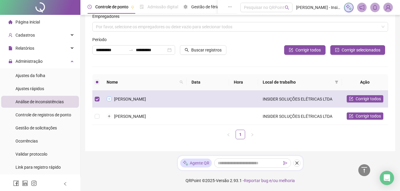
scroll to position [14, 0]
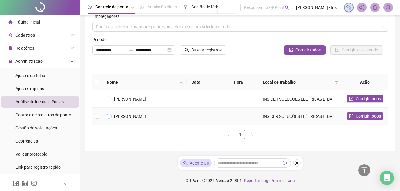
click at [110, 116] on button "Expandir linha" at bounding box center [109, 116] width 5 height 5
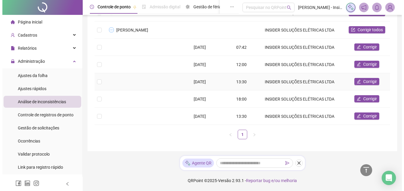
scroll to position [106, 0]
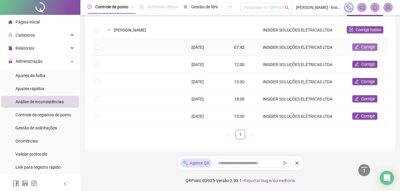
click at [355, 46] on icon "edit" at bounding box center [357, 47] width 4 height 4
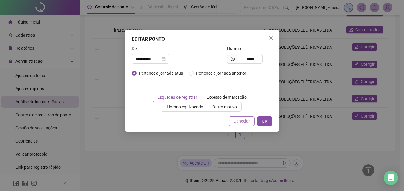
click at [240, 123] on span "Cancelar" at bounding box center [242, 121] width 16 height 7
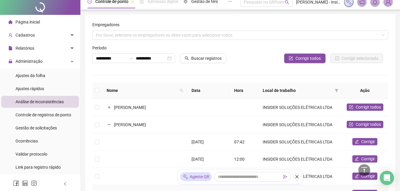
scroll to position [0, 0]
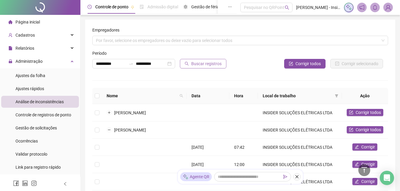
click at [200, 64] on span "Buscar registros" at bounding box center [206, 63] width 30 height 7
click at [67, 63] on div "Administração" at bounding box center [40, 61] width 78 height 12
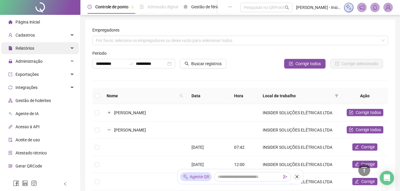
click at [68, 46] on div "Relatórios" at bounding box center [40, 48] width 78 height 12
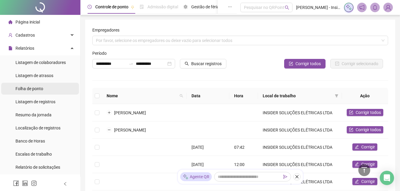
click at [38, 88] on span "Folha de ponto" at bounding box center [29, 88] width 28 height 5
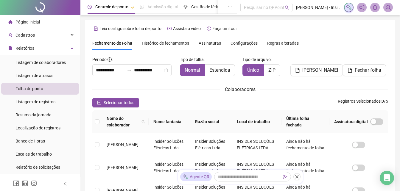
scroll to position [26, 0]
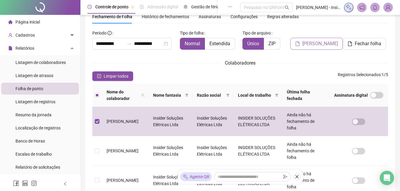
click at [315, 44] on span "Gerar espelho" at bounding box center [320, 43] width 36 height 7
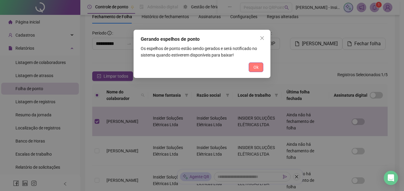
click at [256, 66] on span "Ok" at bounding box center [256, 67] width 5 height 7
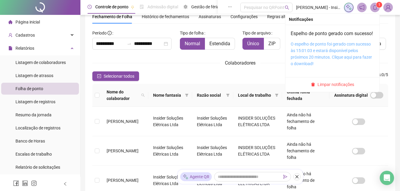
click at [302, 58] on link "O espelho de ponto foi gerado com sucesso às 15:01:03 e estará disponível pelos…" at bounding box center [331, 54] width 81 height 24
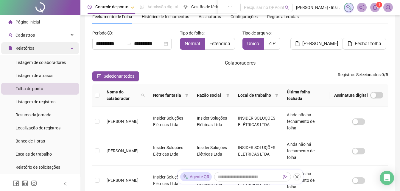
click at [71, 48] on icon at bounding box center [72, 48] width 3 height 0
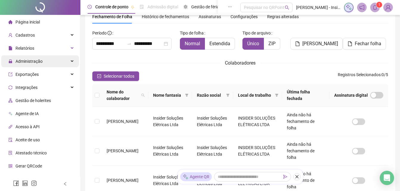
click at [71, 61] on icon at bounding box center [72, 61] width 3 height 0
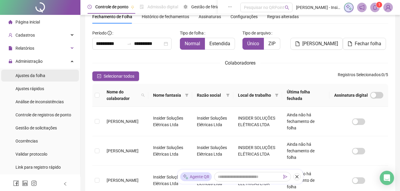
click at [35, 76] on span "Ajustes da folha" at bounding box center [30, 75] width 30 height 5
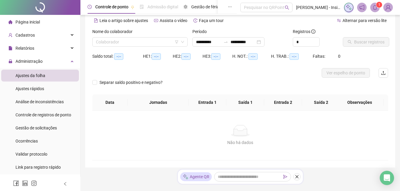
type input "**********"
click at [133, 43] on input "search" at bounding box center [137, 42] width 83 height 9
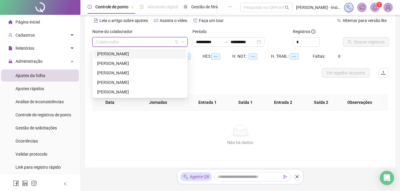
click at [106, 52] on div "CARLOS DANIEL PEREIRA DE ANDRADE" at bounding box center [140, 54] width 86 height 7
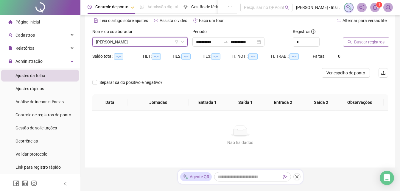
click at [363, 42] on span "Buscar registros" at bounding box center [369, 42] width 30 height 7
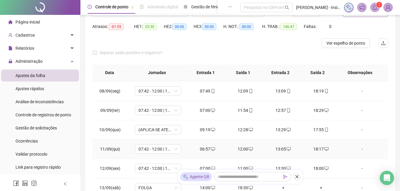
scroll to position [149, 0]
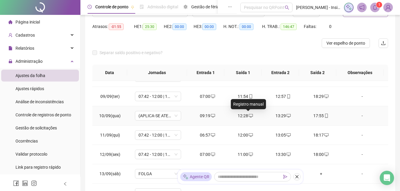
click at [249, 114] on icon "desktop" at bounding box center [251, 116] width 4 height 4
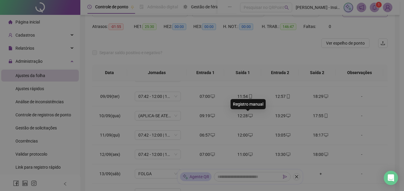
type input "**********"
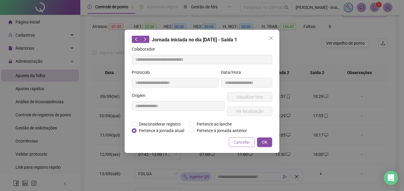
click at [244, 144] on span "Cancelar" at bounding box center [242, 142] width 16 height 7
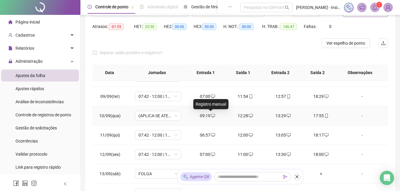
click at [211, 115] on icon "desktop" at bounding box center [213, 116] width 4 height 4
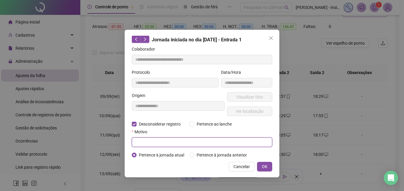
click at [149, 144] on input "text" at bounding box center [202, 143] width 141 height 10
paste input "**********"
type input "**********"
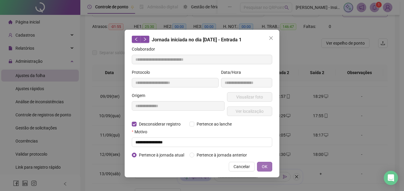
click at [266, 166] on span "OK" at bounding box center [265, 166] width 6 height 7
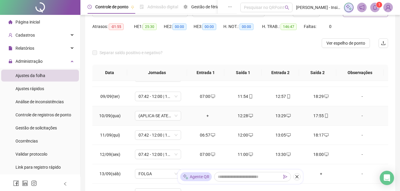
click at [206, 116] on div "+" at bounding box center [207, 116] width 28 height 7
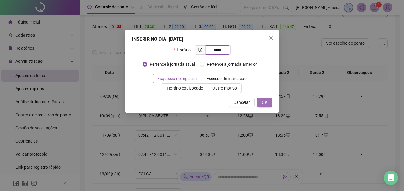
type input "*****"
click at [268, 100] on button "OK" at bounding box center [264, 103] width 15 height 10
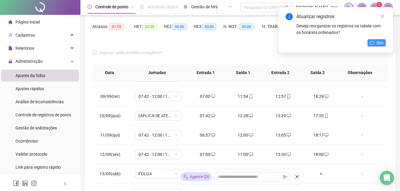
click at [381, 43] on span "Sim" at bounding box center [379, 43] width 7 height 7
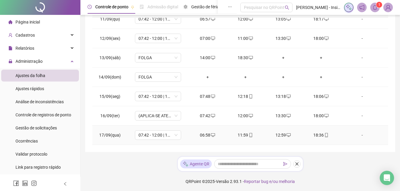
scroll to position [120, 0]
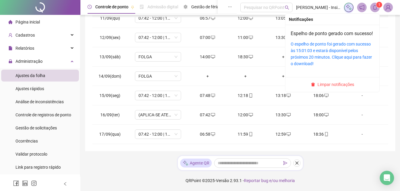
click at [376, 7] on icon "bell" at bounding box center [374, 7] width 5 height 5
click at [375, 8] on icon "bell" at bounding box center [374, 7] width 5 height 5
click at [332, 88] on span "Limpar notificações" at bounding box center [335, 84] width 37 height 7
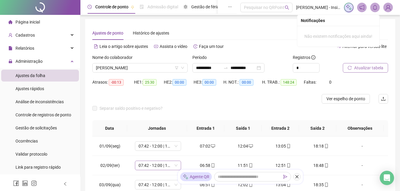
scroll to position [0, 0]
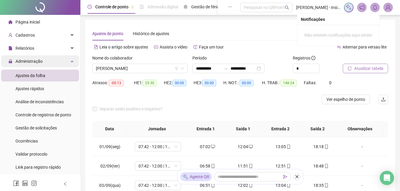
click at [68, 62] on div "Administração" at bounding box center [40, 61] width 78 height 12
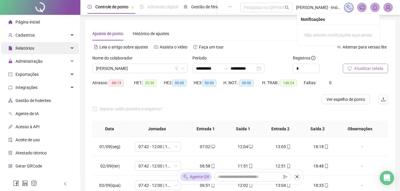
click at [71, 48] on icon at bounding box center [72, 48] width 3 height 0
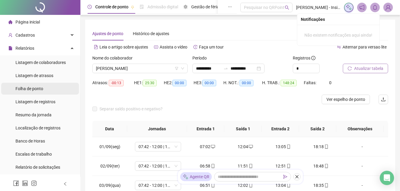
click at [37, 88] on span "Folha de ponto" at bounding box center [29, 88] width 28 height 5
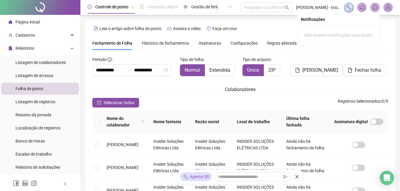
scroll to position [26, 0]
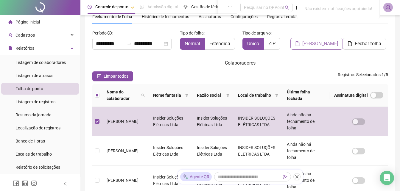
click at [316, 45] on span "Gerar espelho" at bounding box center [320, 43] width 36 height 7
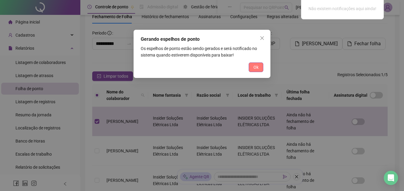
click at [259, 66] on button "Ok" at bounding box center [256, 68] width 15 height 10
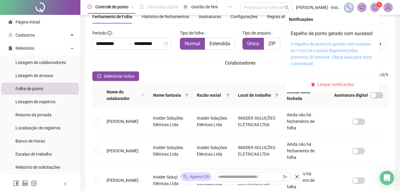
drag, startPoint x: 311, startPoint y: 58, endPoint x: 312, endPoint y: 52, distance: 5.7
click at [311, 58] on link "O espelho de ponto foi gerado com sucesso às 15:23:24 e estará disponível pelos…" at bounding box center [331, 54] width 81 height 24
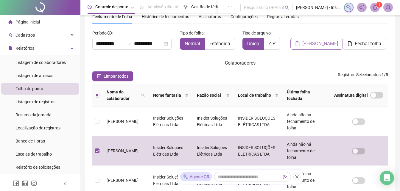
drag, startPoint x: 314, startPoint y: 43, endPoint x: 292, endPoint y: 64, distance: 30.5
click at [315, 43] on span "Gerar espelho" at bounding box center [320, 43] width 36 height 7
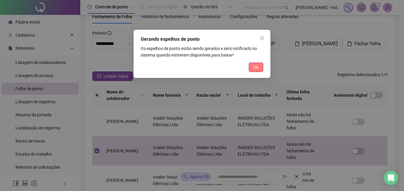
click at [256, 68] on span "Ok" at bounding box center [256, 67] width 5 height 7
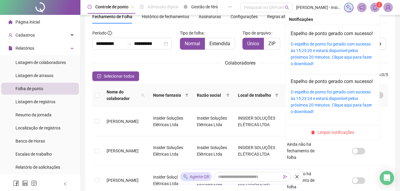
click at [375, 7] on icon "bell" at bounding box center [374, 7] width 5 height 5
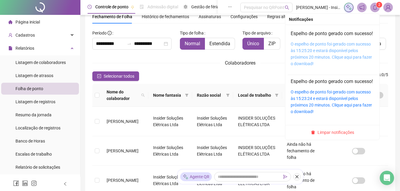
click at [302, 59] on link "O espelho de ponto foi gerado com sucesso às 15:25:20 e estará disponível pelos…" at bounding box center [331, 54] width 81 height 24
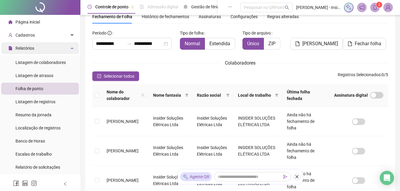
click at [69, 48] on div "Relatórios" at bounding box center [40, 48] width 78 height 12
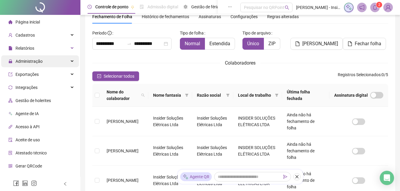
click at [71, 61] on icon at bounding box center [72, 61] width 3 height 0
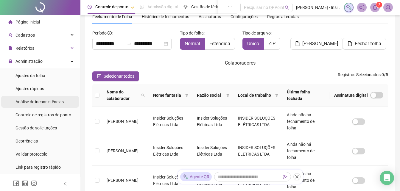
click at [50, 104] on span "Análise de inconsistências" at bounding box center [39, 101] width 48 height 5
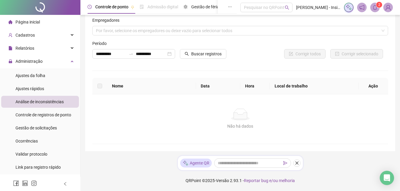
scroll to position [10, 0]
click at [201, 54] on span "Buscar registros" at bounding box center [206, 54] width 30 height 7
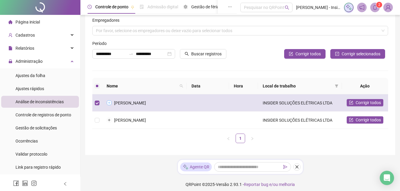
click at [109, 102] on button "Expandir linha" at bounding box center [109, 103] width 5 height 5
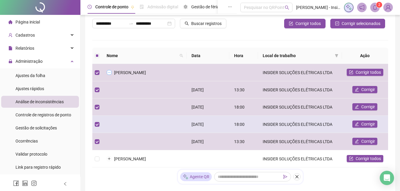
scroll to position [69, 0]
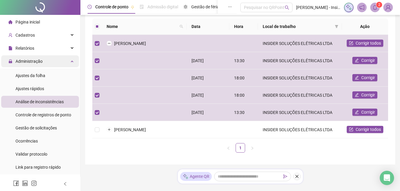
click at [71, 61] on icon at bounding box center [72, 61] width 3 height 0
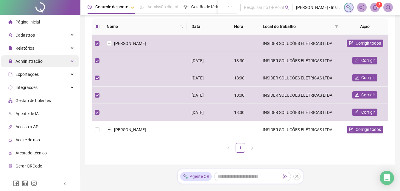
click at [68, 61] on div "Administração" at bounding box center [40, 61] width 78 height 12
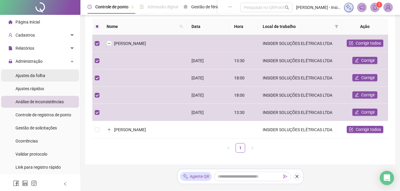
click at [39, 77] on span "Ajustes da folha" at bounding box center [30, 75] width 30 height 5
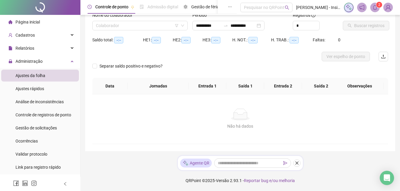
scroll to position [43, 0]
type input "**********"
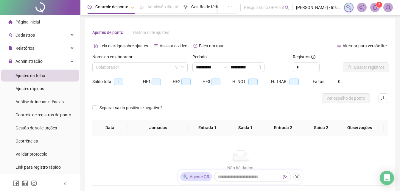
scroll to position [0, 0]
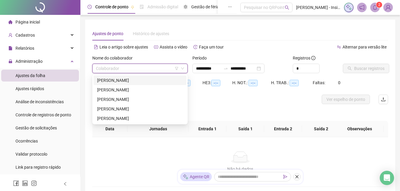
click at [133, 69] on input "search" at bounding box center [137, 68] width 83 height 9
click at [99, 89] on div "ELOY JUNIOR PEREIRA DOS SANTOS" at bounding box center [140, 90] width 86 height 7
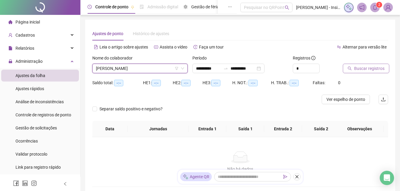
click at [357, 69] on span "Buscar registros" at bounding box center [369, 68] width 30 height 7
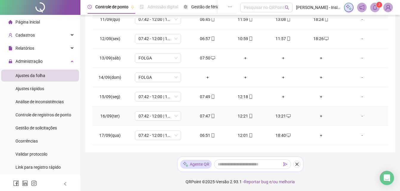
scroll to position [120, 0]
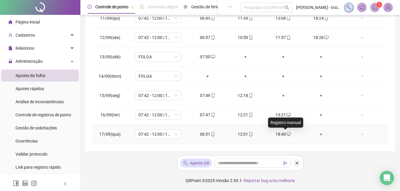
click at [286, 133] on icon "desktop" at bounding box center [288, 134] width 4 height 4
type input "**********"
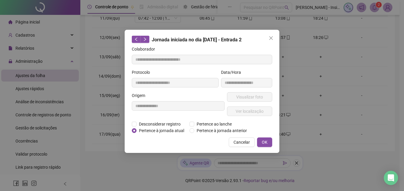
drag, startPoint x: 286, startPoint y: 133, endPoint x: 330, endPoint y: 149, distance: 47.3
click at [330, 149] on div "**********" at bounding box center [202, 95] width 404 height 191
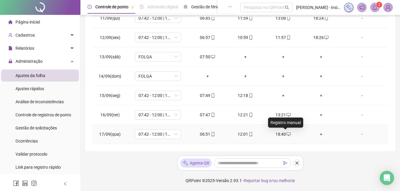
click at [286, 134] on icon "desktop" at bounding box center [288, 134] width 4 height 4
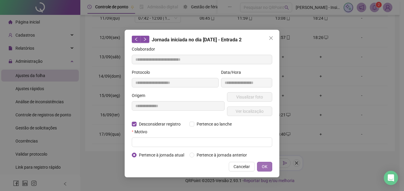
click at [264, 165] on span "OK" at bounding box center [265, 166] width 6 height 7
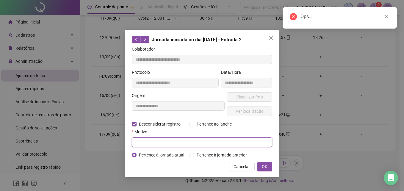
click at [144, 143] on input "text" at bounding box center [202, 143] width 141 height 10
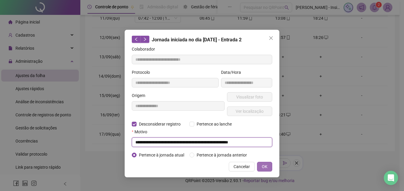
type input "**********"
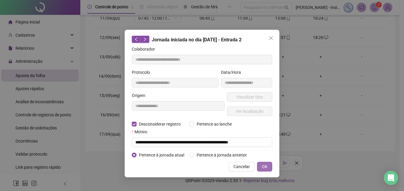
click at [263, 164] on span "OK" at bounding box center [265, 166] width 6 height 7
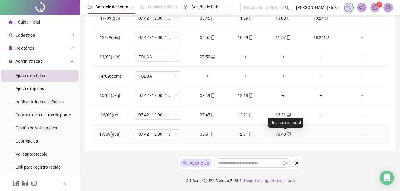
click at [286, 134] on icon "desktop" at bounding box center [288, 134] width 4 height 4
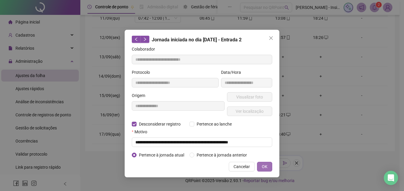
click at [268, 166] on button "OK" at bounding box center [264, 167] width 15 height 10
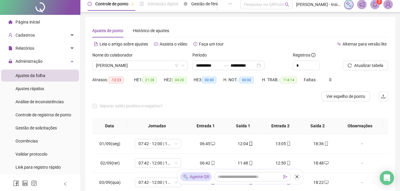
scroll to position [0, 0]
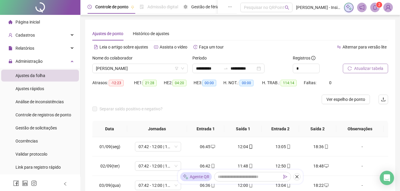
click at [359, 68] on span "Atualizar tabela" at bounding box center [368, 68] width 29 height 7
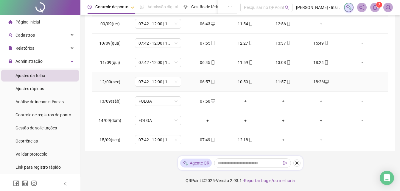
scroll to position [202, 0]
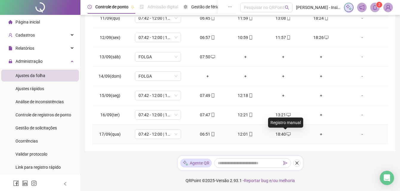
click at [286, 134] on icon "desktop" at bounding box center [288, 134] width 4 height 4
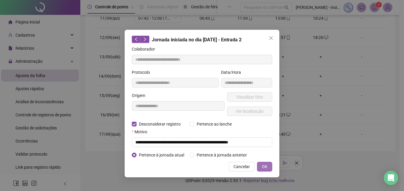
click at [264, 166] on span "OK" at bounding box center [265, 166] width 6 height 7
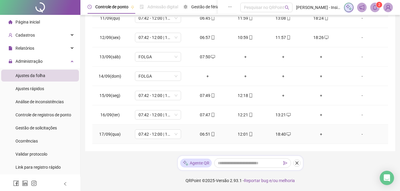
click at [316, 134] on div "+" at bounding box center [321, 134] width 28 height 7
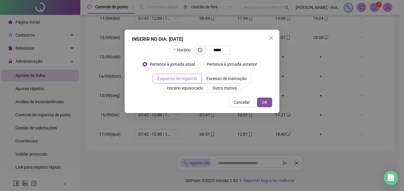
type input "*****"
click at [184, 77] on span "Esqueceu de registrar" at bounding box center [177, 78] width 40 height 5
click at [265, 101] on span "OK" at bounding box center [265, 102] width 6 height 7
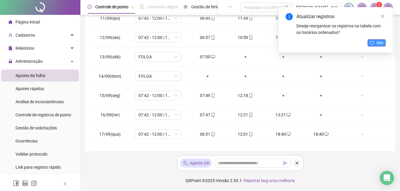
click at [374, 41] on button "Sim" at bounding box center [376, 42] width 18 height 7
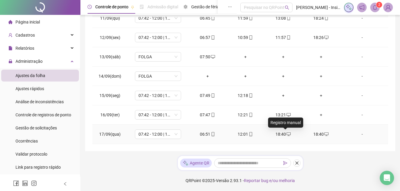
drag, startPoint x: 285, startPoint y: 133, endPoint x: 276, endPoint y: 152, distance: 20.8
click at [276, 152] on div "**********" at bounding box center [239, 35] width 319 height 311
click at [286, 134] on icon "desktop" at bounding box center [288, 134] width 4 height 4
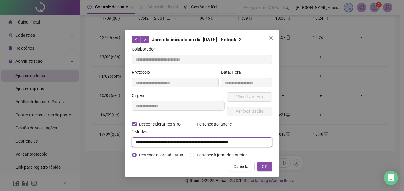
drag, startPoint x: 269, startPoint y: 143, endPoint x: 0, endPoint y: 132, distance: 269.4
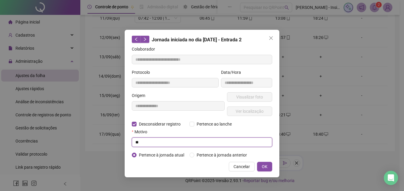
type input "*"
type input "**********"
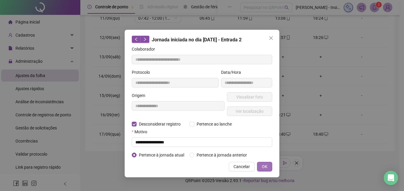
click at [263, 166] on span "OK" at bounding box center [265, 166] width 6 height 7
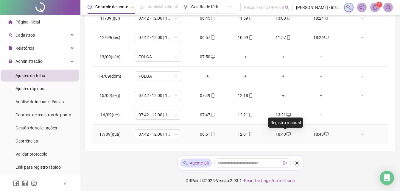
click at [286, 134] on icon "desktop" at bounding box center [288, 134] width 4 height 4
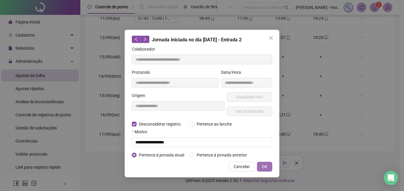
click at [266, 164] on span "OK" at bounding box center [265, 166] width 6 height 7
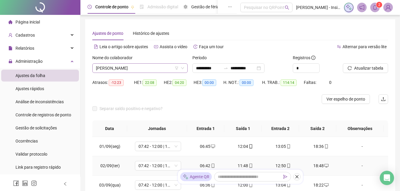
scroll to position [0, 0]
click at [358, 68] on span "Atualizar tabela" at bounding box center [368, 68] width 29 height 7
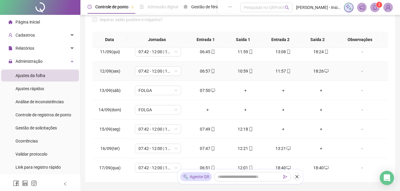
scroll to position [202, 0]
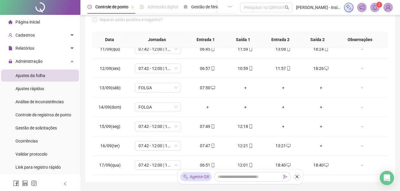
scroll to position [10, 0]
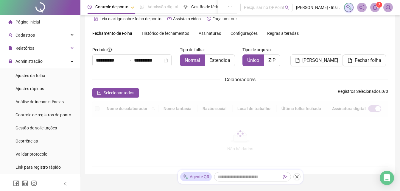
scroll to position [26, 0]
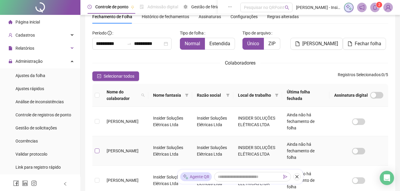
click at [98, 148] on label at bounding box center [97, 151] width 5 height 7
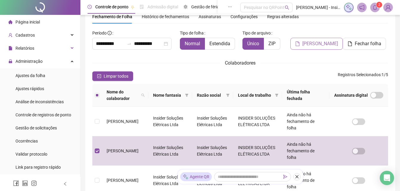
click at [305, 43] on span "Gerar espelho" at bounding box center [320, 43] width 36 height 7
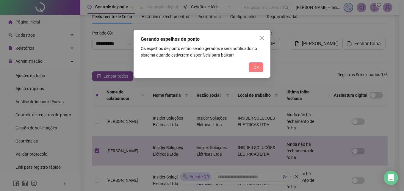
click at [254, 67] on span "Ok" at bounding box center [256, 67] width 5 height 7
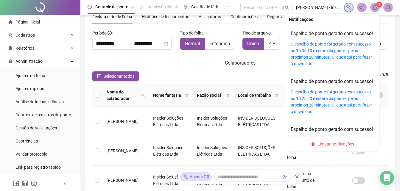
click at [374, 9] on icon "bell" at bounding box center [374, 7] width 5 height 5
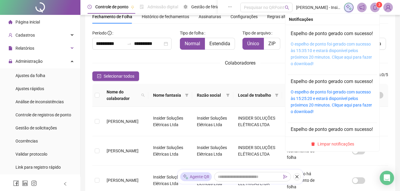
drag, startPoint x: 304, startPoint y: 58, endPoint x: 304, endPoint y: 49, distance: 9.5
click at [304, 58] on link "O espelho de ponto foi gerado com sucesso às 15:35:10 e estará disponível pelos…" at bounding box center [331, 54] width 81 height 24
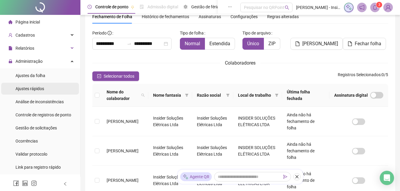
click at [35, 89] on span "Ajustes rápidos" at bounding box center [29, 88] width 29 height 5
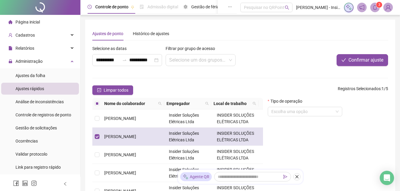
click at [136, 135] on span "ELOY JUNIOR PEREIRA DOS SANTOS" at bounding box center [120, 136] width 32 height 5
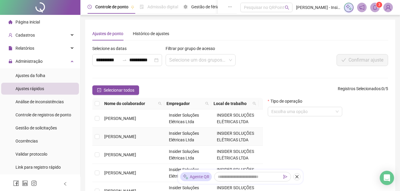
click at [136, 135] on span "ELOY JUNIOR PEREIRA DOS SANTOS" at bounding box center [120, 136] width 32 height 5
drag, startPoint x: 145, startPoint y: 135, endPoint x: 116, endPoint y: 134, distance: 29.8
click at [116, 134] on span "ELOY JUNIOR PEREIRA DOS SANTOS" at bounding box center [120, 136] width 32 height 5
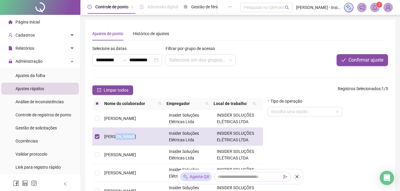
click at [116, 134] on span "ELOY JUNIOR PEREIRA DOS SANTOS" at bounding box center [120, 136] width 32 height 5
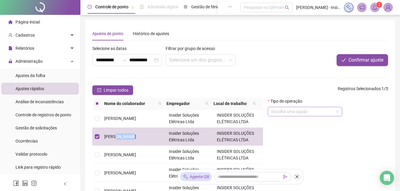
scroll to position [30, 0]
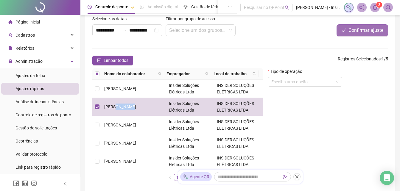
click at [365, 29] on span "Confirmar ajuste" at bounding box center [365, 30] width 35 height 7
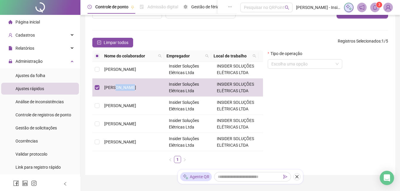
scroll to position [12, 0]
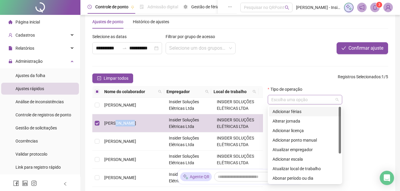
click at [337, 99] on span at bounding box center [304, 99] width 67 height 9
click at [291, 141] on div "Adicionar ponto manual" at bounding box center [304, 140] width 65 height 7
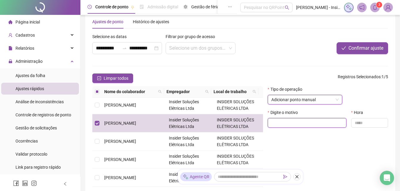
click at [281, 123] on input "text" at bounding box center [307, 123] width 79 height 10
type input "*"
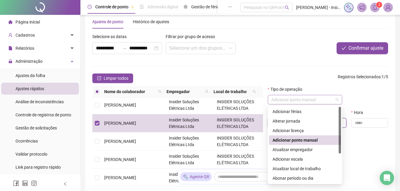
click at [324, 98] on span "Adicionar ponto manual" at bounding box center [304, 99] width 67 height 9
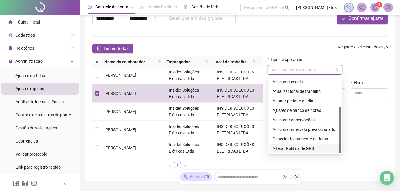
scroll to position [71, 0]
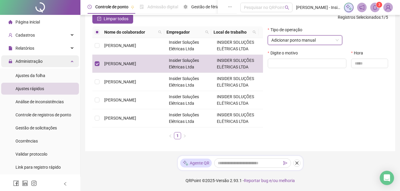
drag, startPoint x: 67, startPoint y: 61, endPoint x: 71, endPoint y: 60, distance: 3.3
click at [71, 61] on icon at bounding box center [72, 61] width 3 height 0
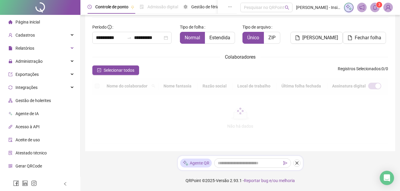
scroll to position [26, 0]
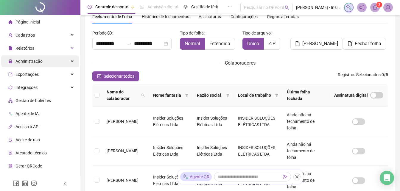
click at [67, 62] on div "Administração" at bounding box center [40, 61] width 78 height 12
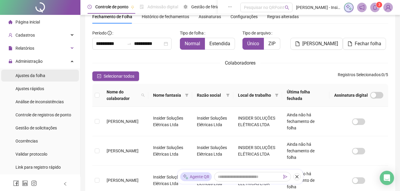
click at [31, 76] on span "Ajustes da folha" at bounding box center [30, 75] width 30 height 5
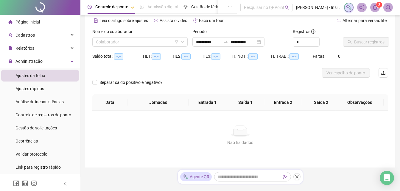
type input "**********"
click at [126, 43] on input "search" at bounding box center [137, 42] width 83 height 9
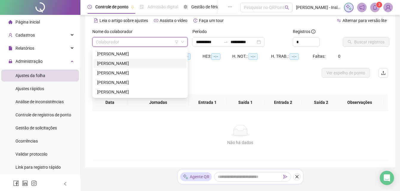
click at [97, 63] on div "ELOY JUNIOR PEREIRA DOS SANTOS" at bounding box center [139, 64] width 93 height 10
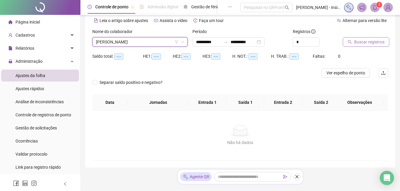
click at [367, 42] on span "Buscar registros" at bounding box center [369, 42] width 30 height 7
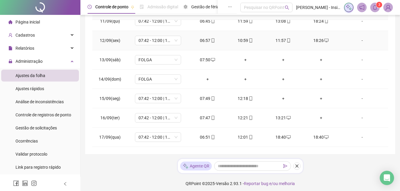
scroll to position [120, 0]
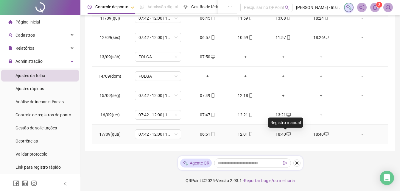
click at [286, 135] on icon "desktop" at bounding box center [288, 134] width 4 height 4
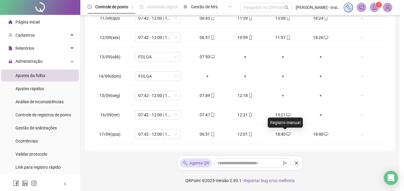
type input "**********"
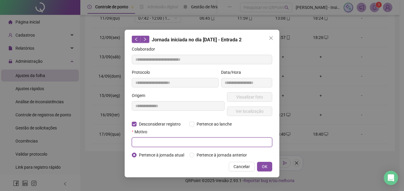
click at [151, 141] on input "text" at bounding box center [202, 143] width 141 height 10
type input "*"
type input "**********"
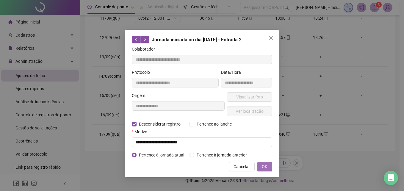
click at [265, 167] on span "OK" at bounding box center [265, 166] width 6 height 7
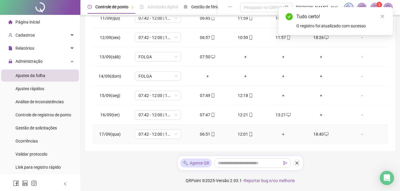
click at [281, 134] on div "+" at bounding box center [283, 134] width 28 height 7
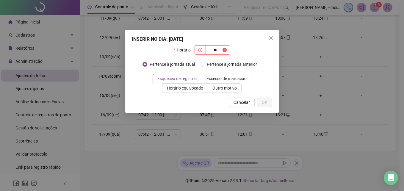
type input "*"
type input "*****"
click at [179, 78] on span "Esqueceu de registrar" at bounding box center [177, 78] width 40 height 5
click at [264, 99] on span "OK" at bounding box center [265, 102] width 6 height 7
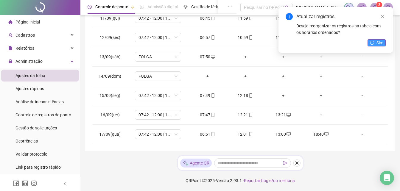
click at [378, 42] on span "Sim" at bounding box center [379, 43] width 7 height 7
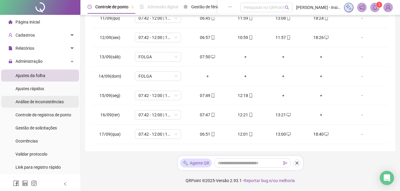
click at [39, 102] on span "Análise de inconsistências" at bounding box center [39, 101] width 48 height 5
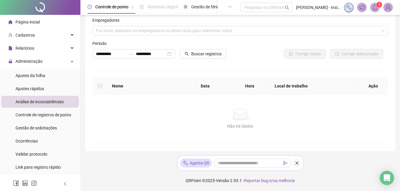
scroll to position [10, 0]
click at [199, 54] on span "Buscar registros" at bounding box center [206, 54] width 30 height 7
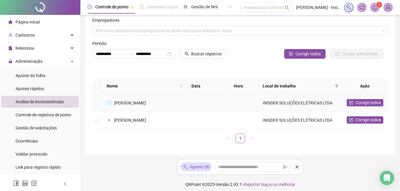
click at [109, 103] on button "Expandir linha" at bounding box center [109, 103] width 5 height 5
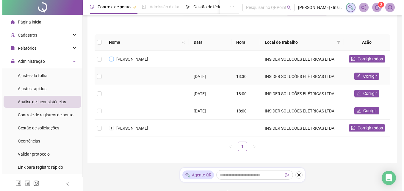
scroll to position [69, 0]
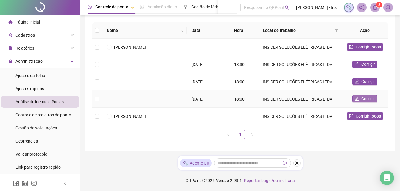
click at [365, 100] on span "Corrigir" at bounding box center [368, 99] width 14 height 7
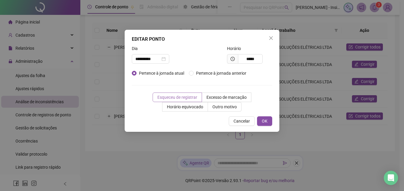
click at [186, 97] on span "Esqueceu de registrar" at bounding box center [177, 97] width 40 height 5
click at [268, 122] on button "OK" at bounding box center [264, 121] width 15 height 10
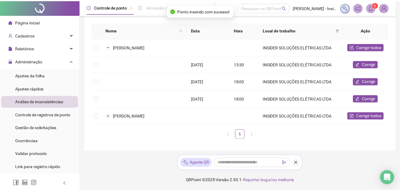
scroll to position [65, 0]
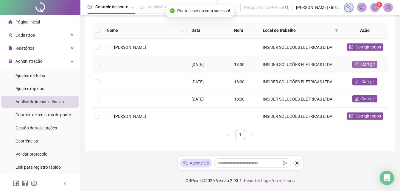
click at [367, 68] on span "Corrigir" at bounding box center [368, 64] width 14 height 7
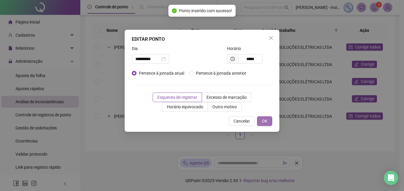
click at [267, 121] on span "OK" at bounding box center [265, 121] width 6 height 7
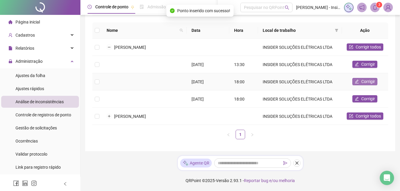
click at [363, 85] on span "Corrigir" at bounding box center [368, 81] width 14 height 7
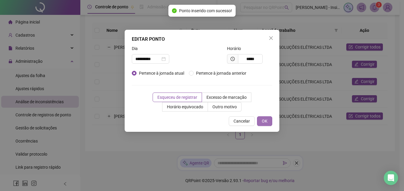
click at [263, 121] on span "OK" at bounding box center [265, 121] width 6 height 7
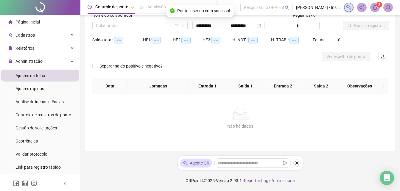
scroll to position [43, 0]
type input "**********"
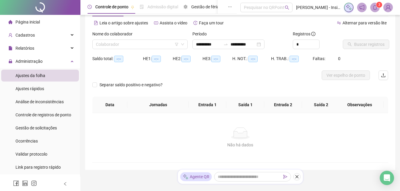
scroll to position [0, 0]
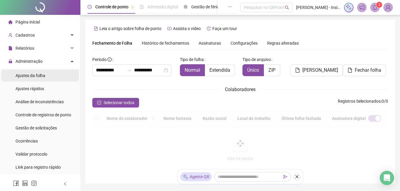
scroll to position [26, 0]
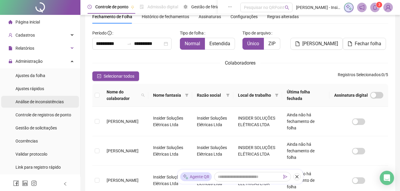
click at [54, 102] on span "Análise de inconsistências" at bounding box center [39, 101] width 48 height 5
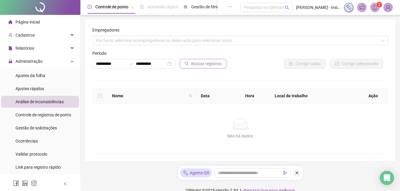
click at [201, 63] on span "Buscar registros" at bounding box center [206, 63] width 30 height 7
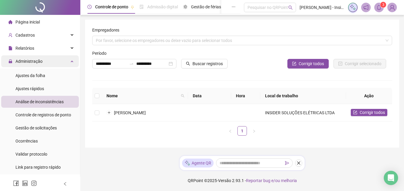
click at [68, 62] on div "Administração" at bounding box center [40, 61] width 78 height 12
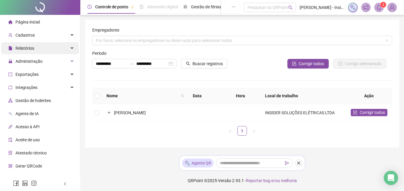
click at [68, 47] on div "Relatórios" at bounding box center [40, 48] width 78 height 12
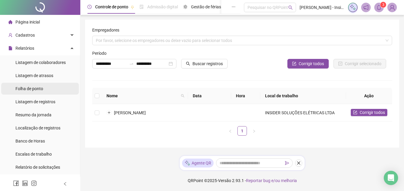
click at [35, 91] on span "Folha de ponto" at bounding box center [29, 88] width 28 height 5
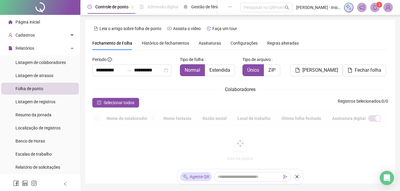
scroll to position [26, 0]
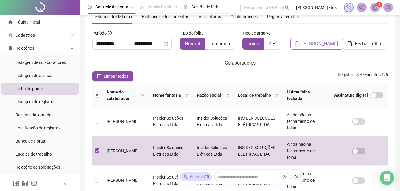
click at [317, 42] on span "Gerar espelho" at bounding box center [320, 43] width 36 height 7
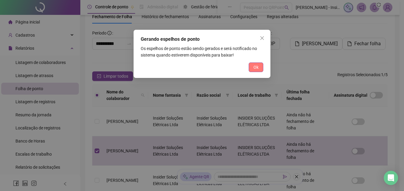
click at [258, 69] on span "Ok" at bounding box center [256, 67] width 5 height 7
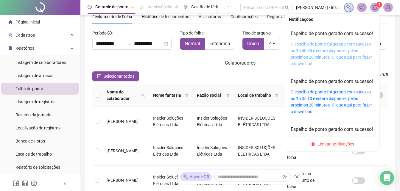
click at [310, 55] on link "O espelho de ponto foi gerado com sucesso às 15:40:35 e estará disponível pelos…" at bounding box center [331, 54] width 81 height 24
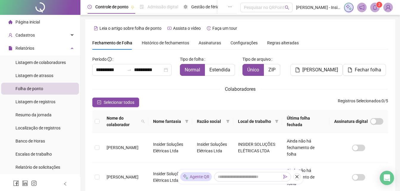
scroll to position [0, 0]
click at [32, 90] on span "Folha de ponto" at bounding box center [29, 88] width 28 height 5
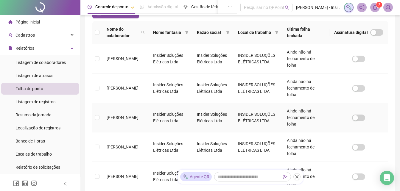
scroll to position [26, 0]
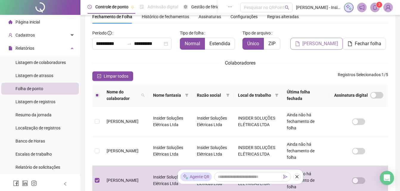
click at [322, 44] on span "Gerar espelho" at bounding box center [320, 43] width 36 height 7
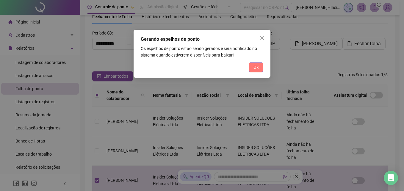
click at [254, 67] on span "Ok" at bounding box center [256, 67] width 5 height 7
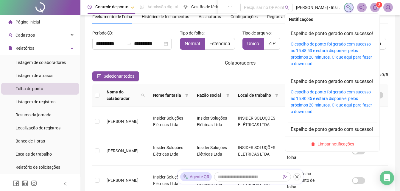
click at [377, 8] on icon "bell" at bounding box center [374, 7] width 5 height 5
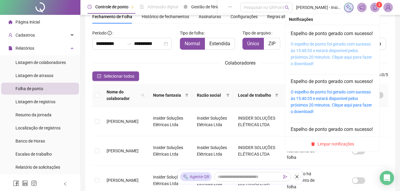
click at [299, 55] on link "O espelho de ponto foi gerado com sucesso às 15:48:53 e estará disponível pelos…" at bounding box center [331, 54] width 81 height 24
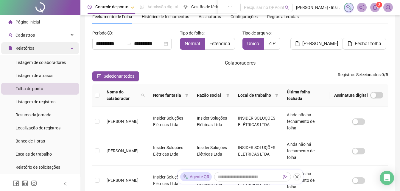
click at [68, 49] on div "Relatórios" at bounding box center [40, 48] width 78 height 12
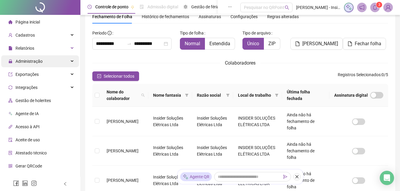
click at [71, 61] on icon at bounding box center [72, 61] width 3 height 0
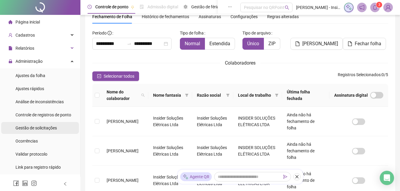
click at [44, 128] on span "Gestão de solicitações" at bounding box center [35, 128] width 41 height 5
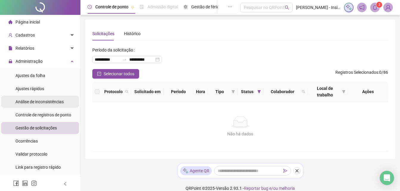
click at [46, 103] on span "Análise de inconsistências" at bounding box center [39, 101] width 48 height 5
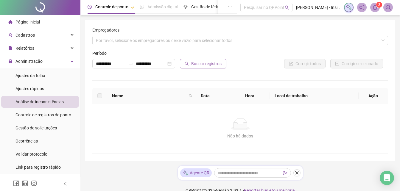
click at [204, 61] on span "Buscar registros" at bounding box center [206, 63] width 30 height 7
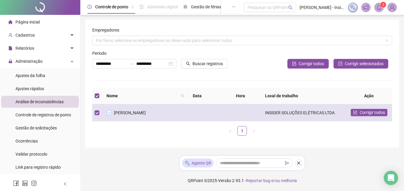
click at [108, 113] on button "Expandir linha" at bounding box center [109, 112] width 5 height 5
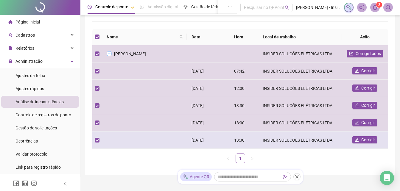
scroll to position [60, 0]
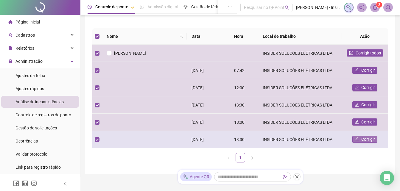
click at [361, 140] on span "Corrigir" at bounding box center [368, 139] width 14 height 7
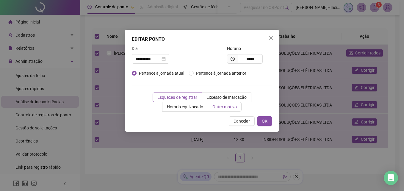
click at [225, 107] on span "Outro motivo" at bounding box center [225, 107] width 24 height 5
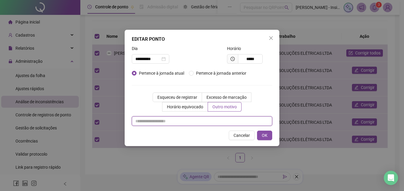
click at [164, 125] on input "text" at bounding box center [202, 121] width 141 height 10
type input "**********"
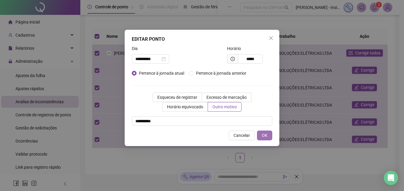
click at [267, 135] on span "OK" at bounding box center [265, 135] width 6 height 7
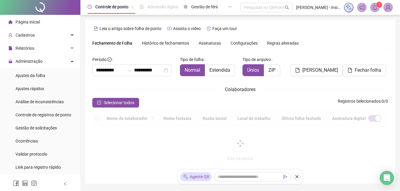
scroll to position [26, 0]
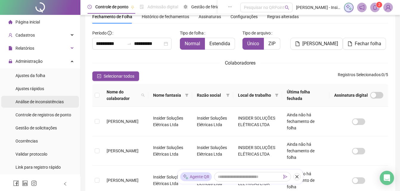
click at [42, 102] on span "Análise de inconsistências" at bounding box center [39, 101] width 48 height 5
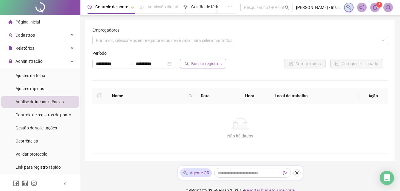
click at [196, 64] on span "Buscar registros" at bounding box center [206, 63] width 30 height 7
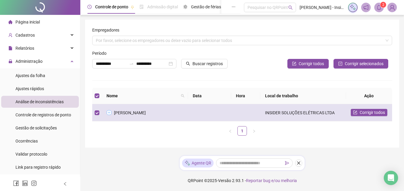
click at [108, 113] on button "Expandir linha" at bounding box center [109, 112] width 5 height 5
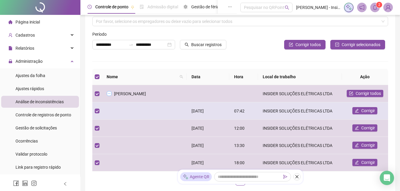
scroll to position [30, 0]
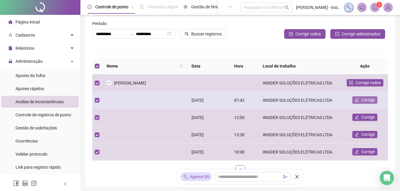
click at [366, 99] on span "Corrigir" at bounding box center [368, 100] width 14 height 7
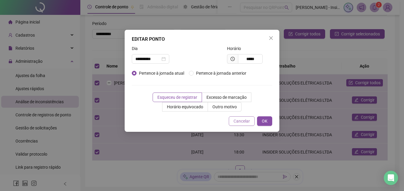
click at [239, 119] on span "Cancelar" at bounding box center [242, 121] width 16 height 7
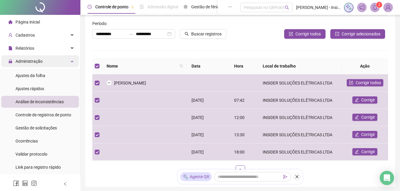
click at [68, 60] on div "Administração" at bounding box center [40, 61] width 78 height 12
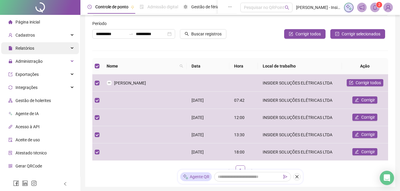
click at [67, 49] on div "Relatórios" at bounding box center [40, 48] width 78 height 12
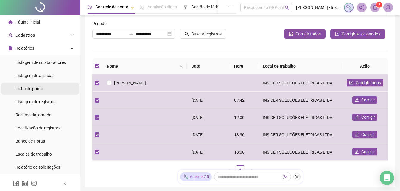
click at [39, 88] on span "Folha de ponto" at bounding box center [29, 88] width 28 height 5
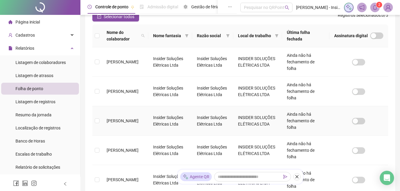
scroll to position [26, 0]
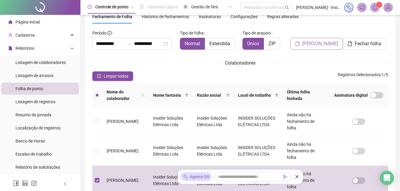
click at [315, 45] on span "Gerar espelho" at bounding box center [320, 43] width 36 height 7
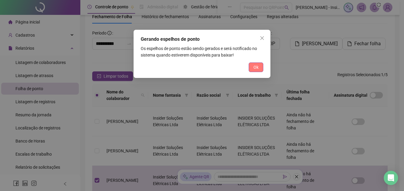
click at [258, 67] on span "Ok" at bounding box center [256, 67] width 5 height 7
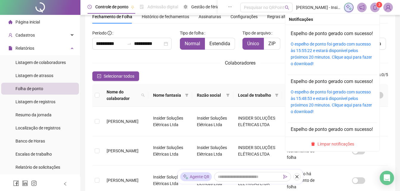
click at [373, 9] on icon "bell" at bounding box center [374, 7] width 5 height 5
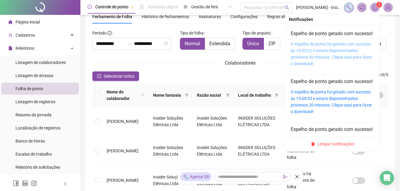
click at [301, 57] on link "O espelho de ponto foi gerado com sucesso às 15:55:22 e estará disponível pelos…" at bounding box center [331, 54] width 81 height 24
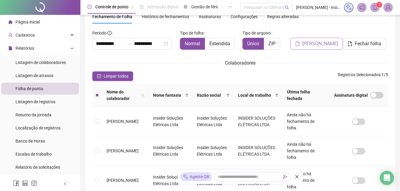
click at [313, 45] on span "Gerar espelho" at bounding box center [320, 43] width 36 height 7
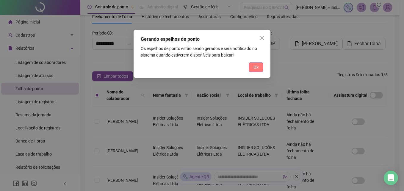
click at [253, 68] on button "Ok" at bounding box center [256, 68] width 15 height 10
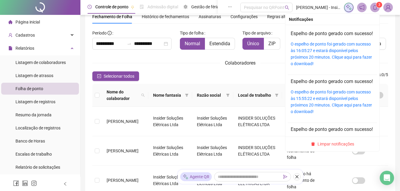
click at [374, 8] on icon "bell" at bounding box center [374, 7] width 5 height 5
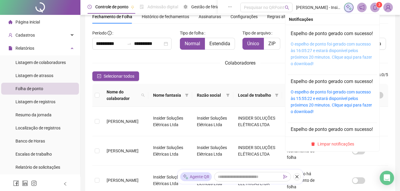
click at [292, 59] on link "O espelho de ponto foi gerado com sucesso às 16:05:27 e estará disponível pelos…" at bounding box center [331, 54] width 81 height 24
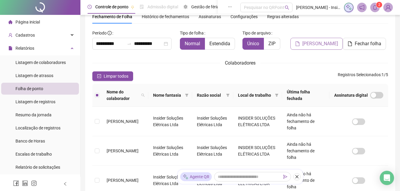
click at [304, 41] on span "Gerar espelho" at bounding box center [320, 43] width 36 height 7
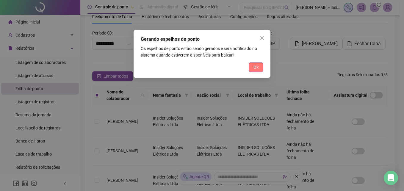
click at [256, 64] on span "Ok" at bounding box center [256, 67] width 5 height 7
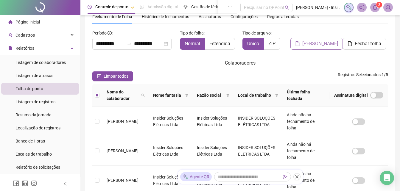
click at [314, 45] on span "Gerar espelho" at bounding box center [320, 43] width 36 height 7
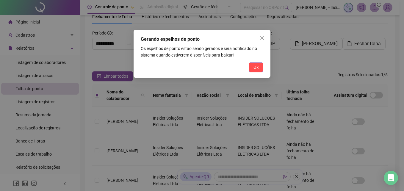
click at [255, 67] on span "Ok" at bounding box center [256, 67] width 5 height 7
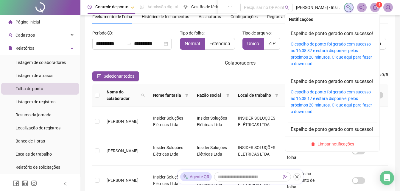
click at [375, 9] on icon "bell" at bounding box center [374, 7] width 5 height 5
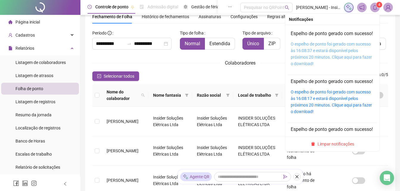
click at [316, 56] on link "O espelho de ponto foi gerado com sucesso às 16:08:37 e estará disponível pelos…" at bounding box center [331, 54] width 81 height 24
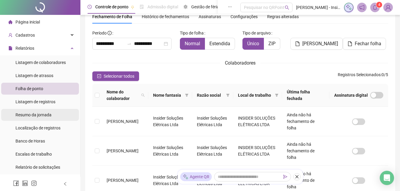
click at [34, 115] on span "Resumo da jornada" at bounding box center [33, 115] width 36 height 5
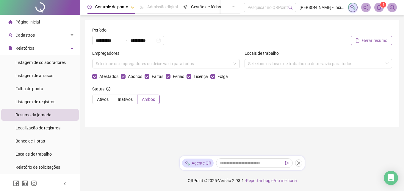
click at [368, 38] on span "Gerar resumo" at bounding box center [374, 40] width 25 height 7
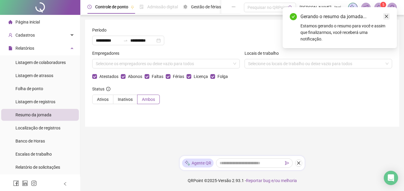
click at [386, 16] on icon "close" at bounding box center [387, 16] width 4 height 4
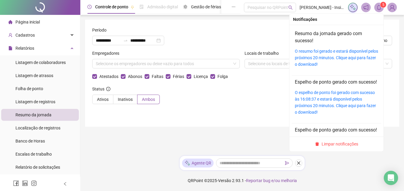
click at [379, 8] on icon "bell" at bounding box center [379, 7] width 5 height 5
click at [319, 54] on div "O resumo foi gerado e estará disponível pelos próximos 20 minutos. Clique aqui …" at bounding box center [336, 58] width 83 height 20
click at [300, 56] on link "O resumo foi gerado e estará disponível pelos próximos 20 minutos. Clique aqui …" at bounding box center [336, 58] width 83 height 18
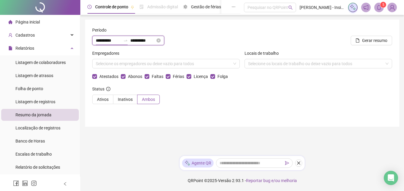
click at [97, 40] on input "**********" at bounding box center [108, 40] width 25 height 7
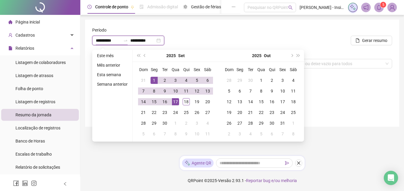
type input "**********"
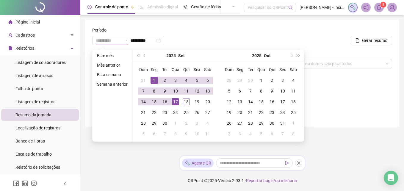
click at [154, 80] on div "1" at bounding box center [154, 80] width 7 height 7
type input "**********"
click at [175, 101] on div "17" at bounding box center [175, 101] width 7 height 7
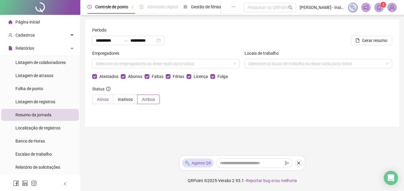
click at [103, 100] on span "Ativos" at bounding box center [103, 99] width 12 height 5
click at [369, 41] on span "Gerar resumo" at bounding box center [374, 40] width 25 height 7
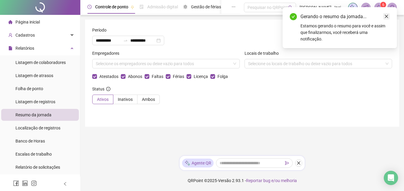
click at [386, 17] on icon "close" at bounding box center [386, 16] width 3 height 3
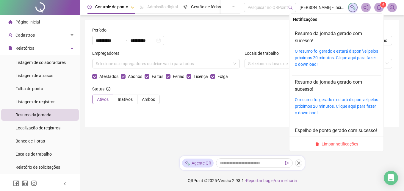
click at [377, 7] on icon "bell" at bounding box center [379, 7] width 5 height 5
click at [300, 57] on link "O resumo foi gerado e estará disponível pelos próximos 20 minutos. Clique aqui …" at bounding box center [336, 58] width 83 height 18
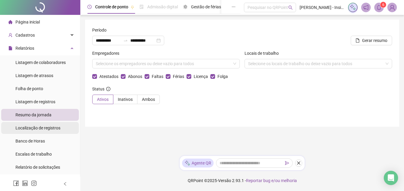
click at [36, 127] on span "Localização de registros" at bounding box center [37, 128] width 45 height 5
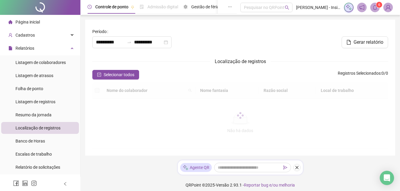
type input "**********"
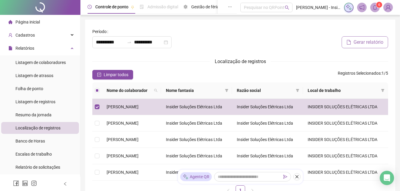
click at [364, 42] on span "Gerar relatório" at bounding box center [368, 42] width 30 height 7
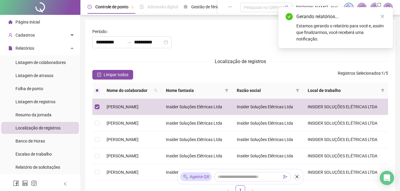
click at [335, 30] on div "Estamos gerando o relatório para você e, assim que finalizarmos, você receberá …" at bounding box center [340, 33] width 89 height 20
click at [381, 16] on icon "close" at bounding box center [382, 16] width 4 height 4
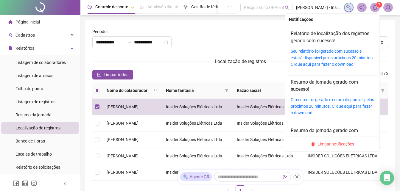
click at [375, 10] on icon "bell" at bounding box center [375, 7] width 4 height 5
click at [305, 36] on link "Relatório de localização dos registros gerado com sucesso!" at bounding box center [330, 37] width 79 height 13
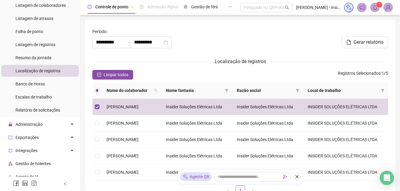
scroll to position [60, 0]
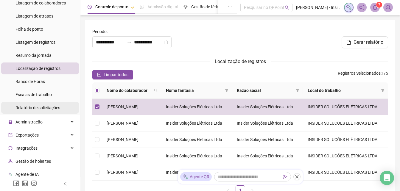
click at [43, 108] on span "Relatório de solicitações" at bounding box center [37, 107] width 45 height 5
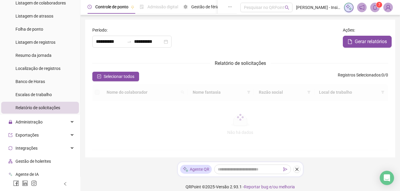
type input "**********"
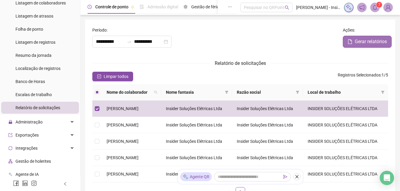
click at [360, 42] on span "Gerar relatórios" at bounding box center [371, 41] width 32 height 7
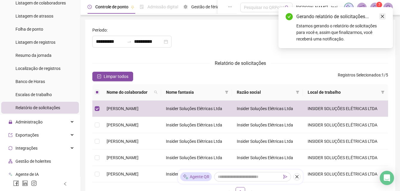
click at [383, 16] on icon "close" at bounding box center [382, 16] width 4 height 4
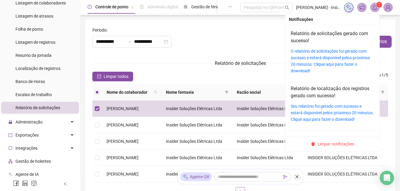
click at [375, 9] on icon "bell" at bounding box center [374, 7] width 5 height 5
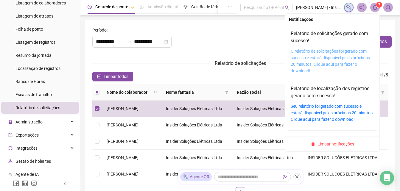
click at [310, 57] on link "O relatório de solicitações foi gerado com sucesso e estará disponível pelos pr…" at bounding box center [330, 61] width 79 height 24
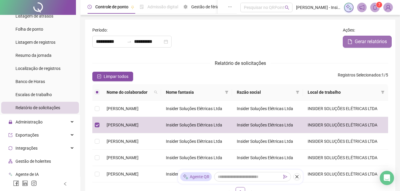
click at [360, 39] on span "Gerar relatórios" at bounding box center [371, 41] width 32 height 7
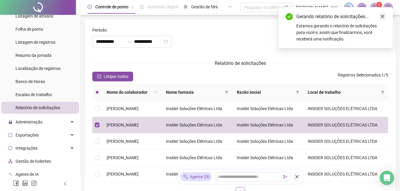
click at [384, 14] on link "Close" at bounding box center [382, 16] width 7 height 7
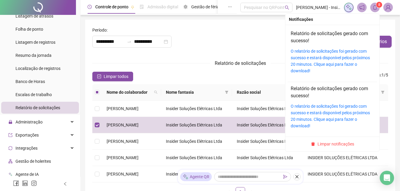
click at [375, 9] on icon "bell" at bounding box center [374, 7] width 5 height 5
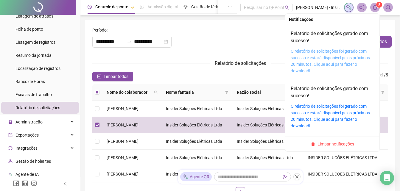
click at [305, 59] on link "O relatório de solicitações foi gerado com sucesso e estará disponível pelos pr…" at bounding box center [330, 61] width 79 height 24
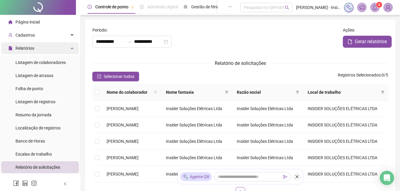
click at [68, 48] on div "Relatórios" at bounding box center [40, 48] width 78 height 12
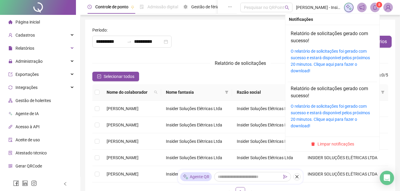
click at [372, 6] on icon "bell" at bounding box center [374, 7] width 5 height 5
click at [329, 144] on span "Limpar notificações" at bounding box center [335, 144] width 37 height 7
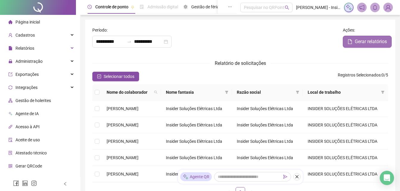
click at [354, 40] on button "Gerar relatórios" at bounding box center [367, 42] width 49 height 12
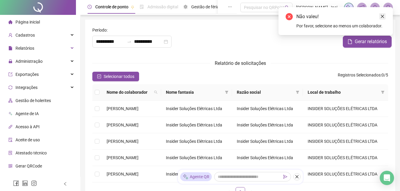
click at [384, 16] on icon "close" at bounding box center [382, 16] width 4 height 4
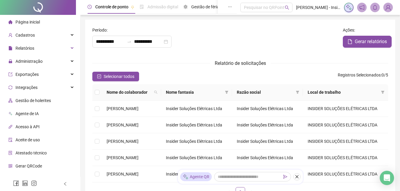
click at [314, 36] on div "**********" at bounding box center [215, 42] width 246 height 12
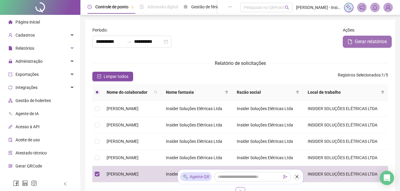
click at [359, 41] on span "Gerar relatórios" at bounding box center [371, 41] width 32 height 7
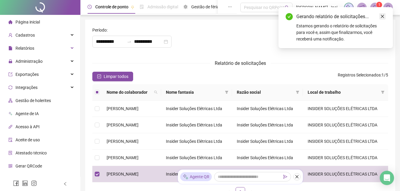
click at [383, 14] on icon "close" at bounding box center [382, 16] width 4 height 4
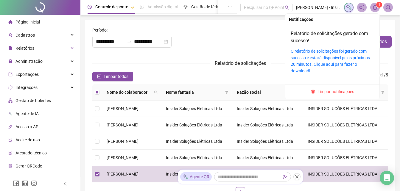
click at [376, 10] on span at bounding box center [375, 8] width 10 height 10
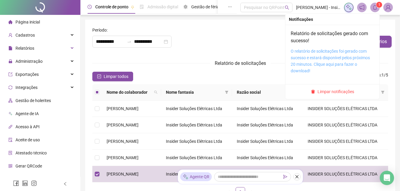
click at [315, 62] on link "O relatório de solicitações foi gerado com sucesso e estará disponível pelos pr…" at bounding box center [330, 61] width 79 height 24
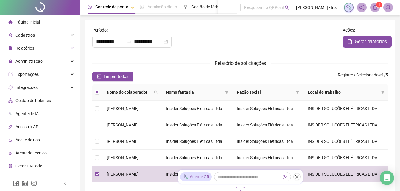
click at [216, 38] on div "**********" at bounding box center [215, 42] width 246 height 12
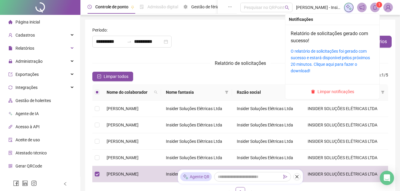
click at [373, 10] on span at bounding box center [375, 8] width 10 height 10
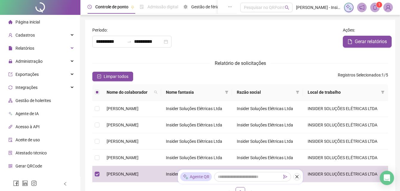
click at [329, 92] on span "Local de trabalho" at bounding box center [343, 92] width 71 height 7
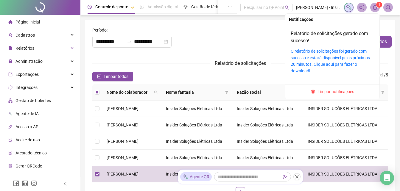
click at [373, 9] on icon "bell" at bounding box center [375, 7] width 4 height 5
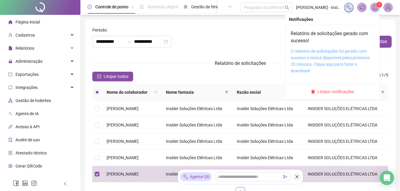
click at [326, 57] on link "O relatório de solicitações foi gerado com sucesso e estará disponível pelos pr…" at bounding box center [330, 61] width 79 height 24
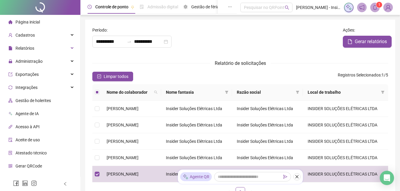
click at [144, 22] on div "**********" at bounding box center [240, 114] width 310 height 189
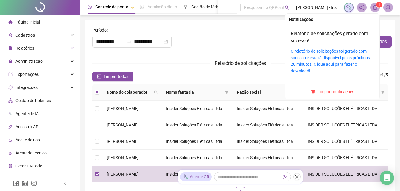
click at [375, 8] on icon "bell" at bounding box center [374, 7] width 5 height 5
click at [375, 9] on icon "bell" at bounding box center [374, 7] width 5 height 5
click at [376, 7] on icon "bell" at bounding box center [374, 7] width 5 height 5
click at [315, 90] on icon "delete" at bounding box center [313, 92] width 4 height 4
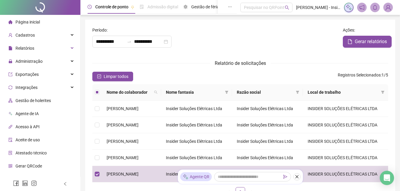
click at [34, 22] on span "Página inicial" at bounding box center [27, 22] width 24 height 5
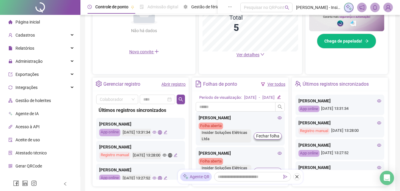
scroll to position [217, 0]
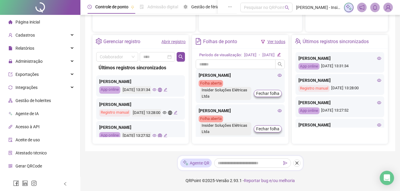
click at [377, 78] on icon "eye" at bounding box center [379, 80] width 4 height 4
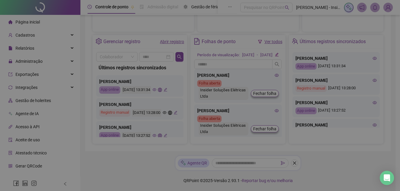
type input "**********"
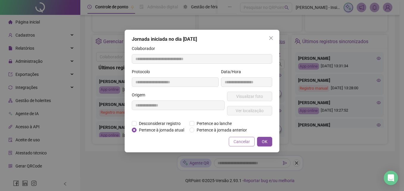
click at [241, 141] on span "Cancelar" at bounding box center [242, 141] width 16 height 7
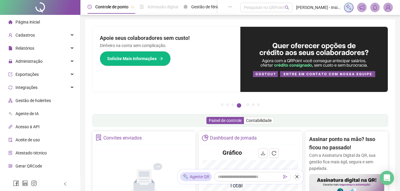
scroll to position [0, 0]
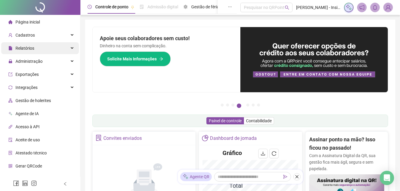
click at [71, 48] on icon at bounding box center [72, 48] width 3 height 0
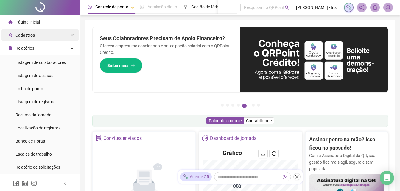
click at [71, 35] on icon at bounding box center [72, 35] width 3 height 0
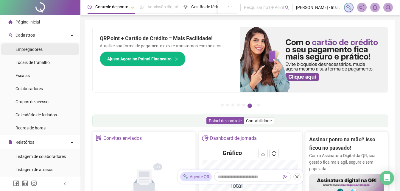
click at [39, 50] on span "Empregadores" at bounding box center [28, 49] width 27 height 5
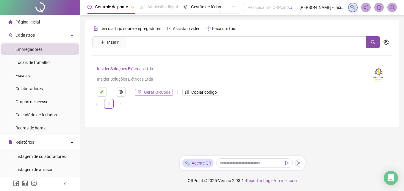
click at [157, 93] on span "Gerar QRCode" at bounding box center [157, 92] width 26 height 7
click at [40, 86] on span "Colaboradores" at bounding box center [28, 88] width 27 height 5
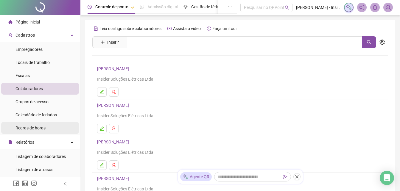
click at [35, 129] on span "Regras de horas" at bounding box center [30, 128] width 30 height 5
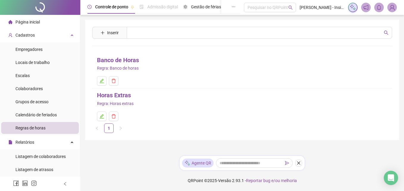
click at [335, 61] on div "Banco de Horas" at bounding box center [242, 60] width 291 height 9
click at [35, 22] on span "Página inicial" at bounding box center [27, 22] width 24 height 5
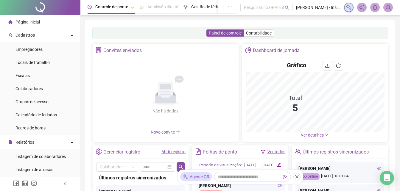
click at [389, 9] on img at bounding box center [387, 7] width 9 height 9
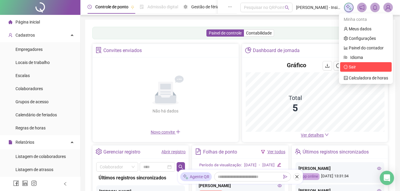
click at [355, 68] on span "Sair" at bounding box center [352, 67] width 7 height 5
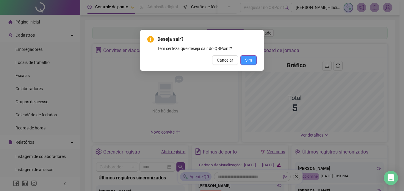
click at [249, 61] on span "Sim" at bounding box center [248, 60] width 7 height 7
